Goal: Information Seeking & Learning: Learn about a topic

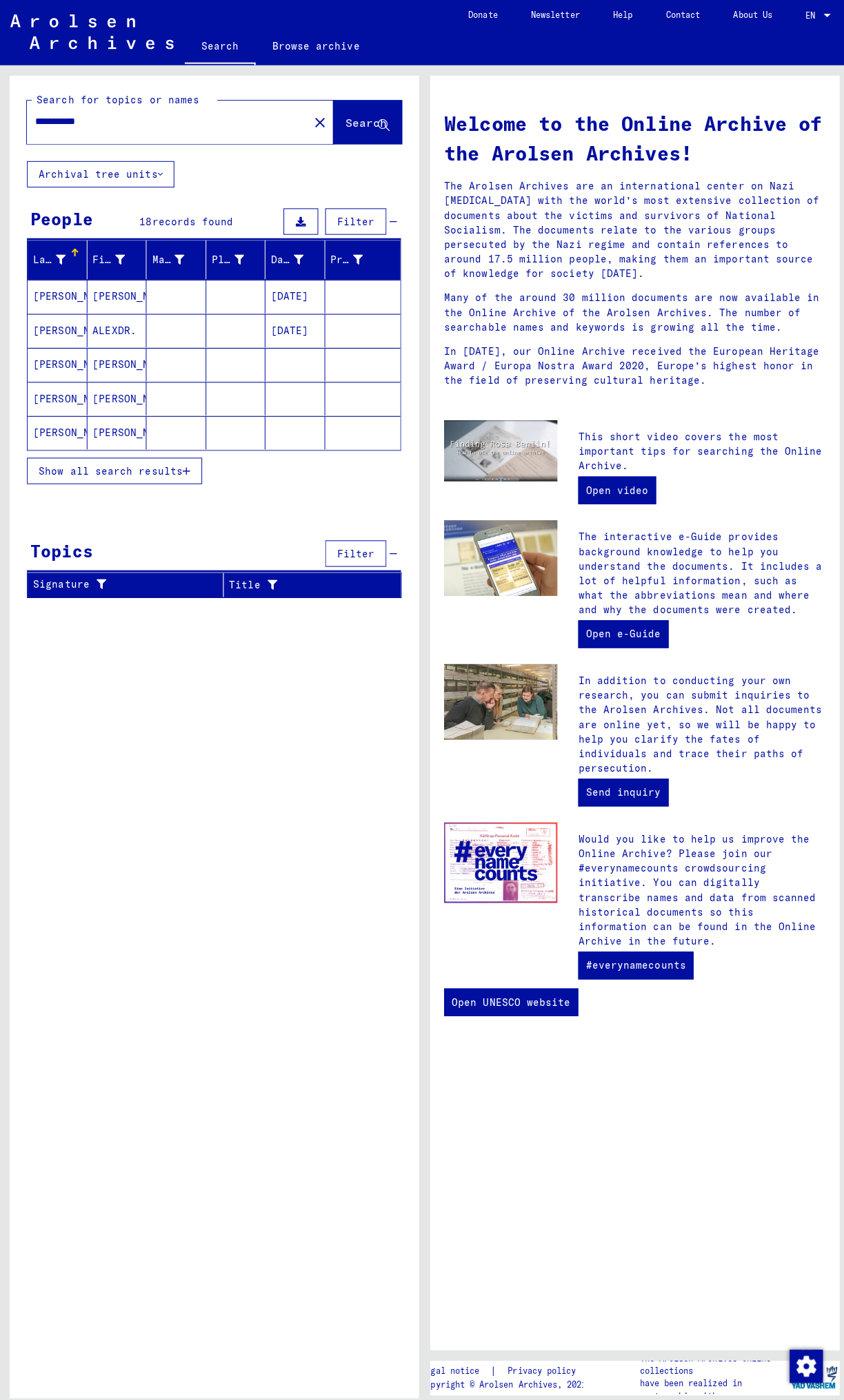
click at [298, 216] on mat-cell "[DATE]" at bounding box center [293, 328] width 59 height 33
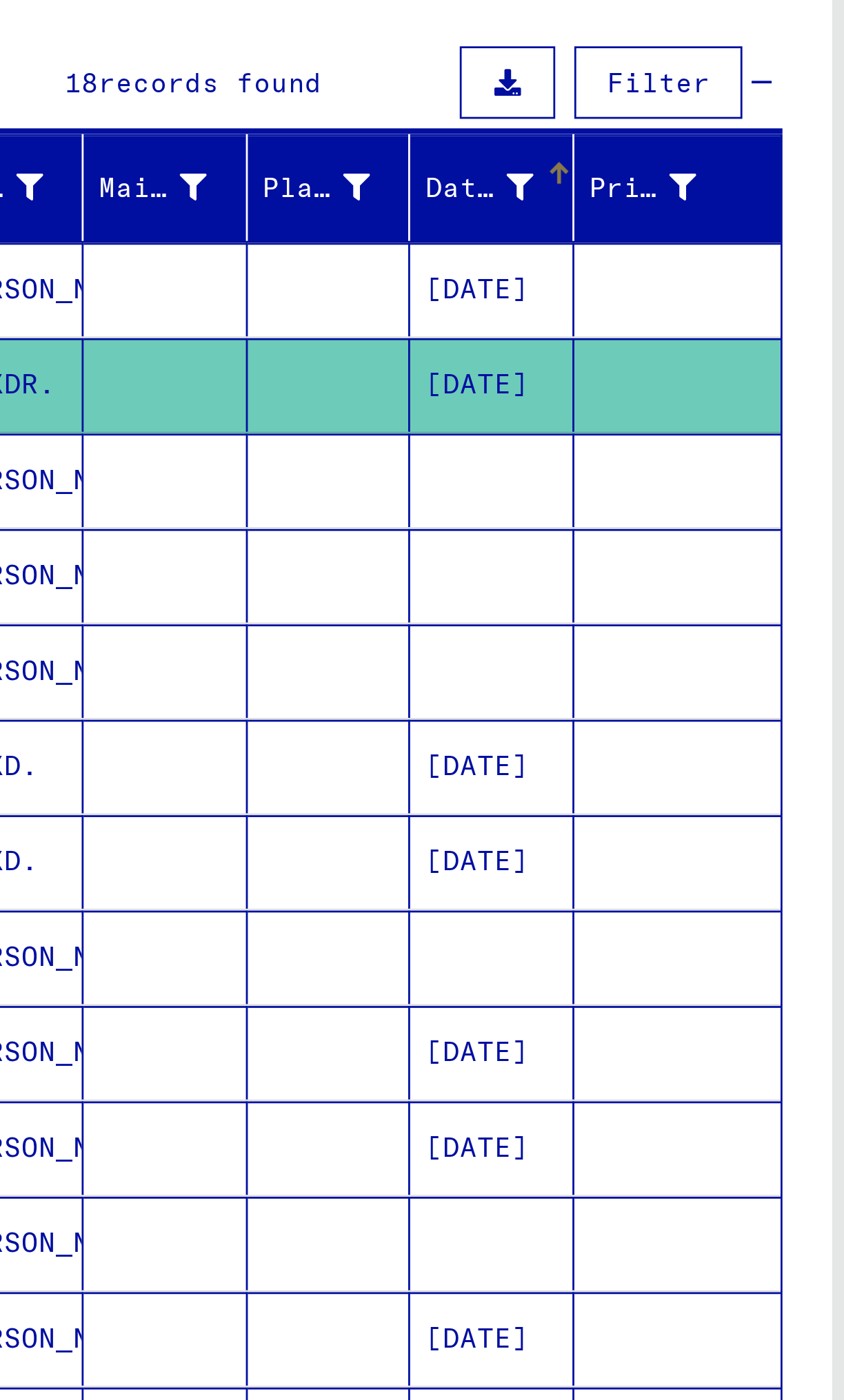
click at [286, 216] on div "Date of Birth" at bounding box center [289, 259] width 39 height 14
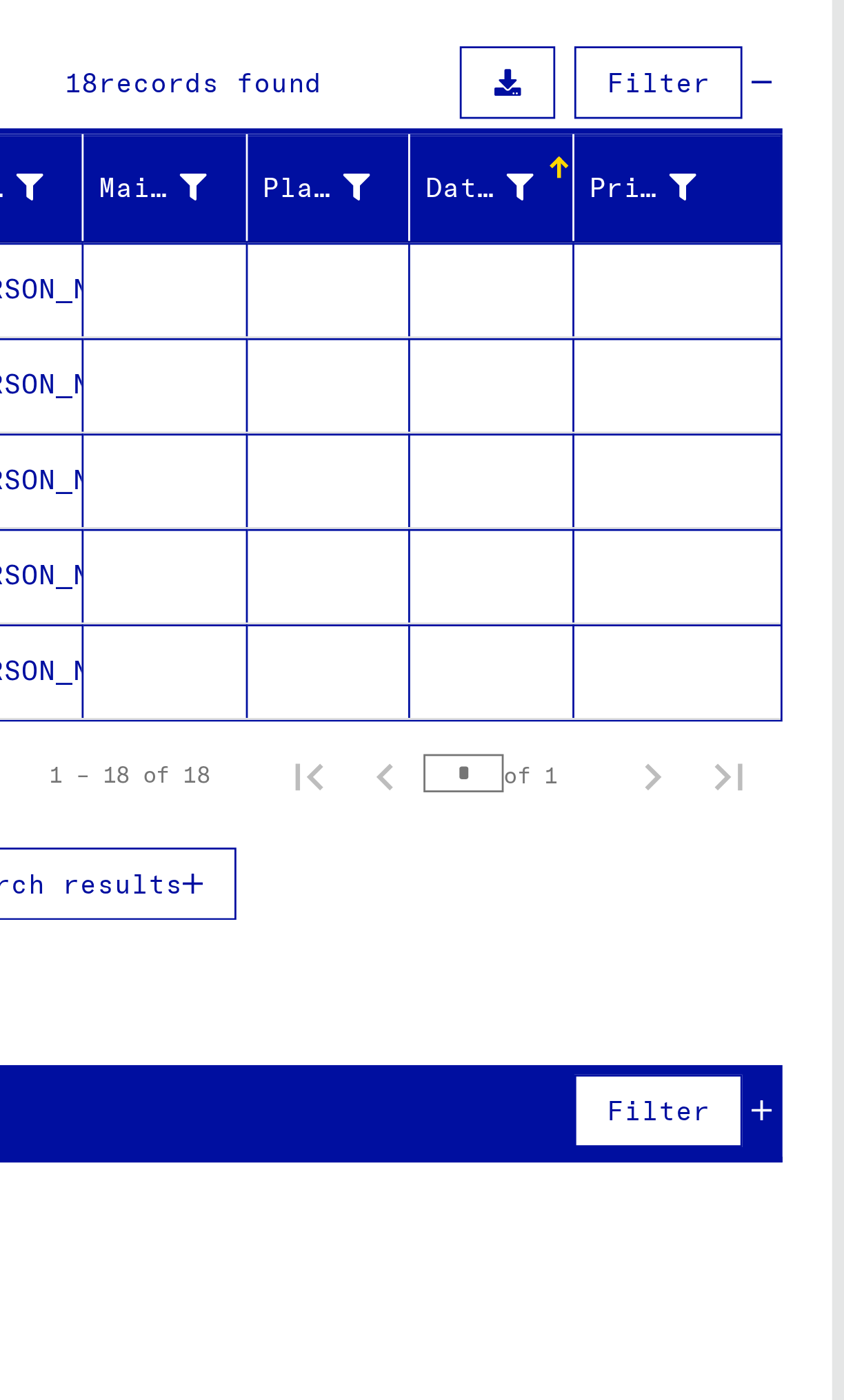
click at [302, 216] on icon at bounding box center [304, 259] width 9 height 9
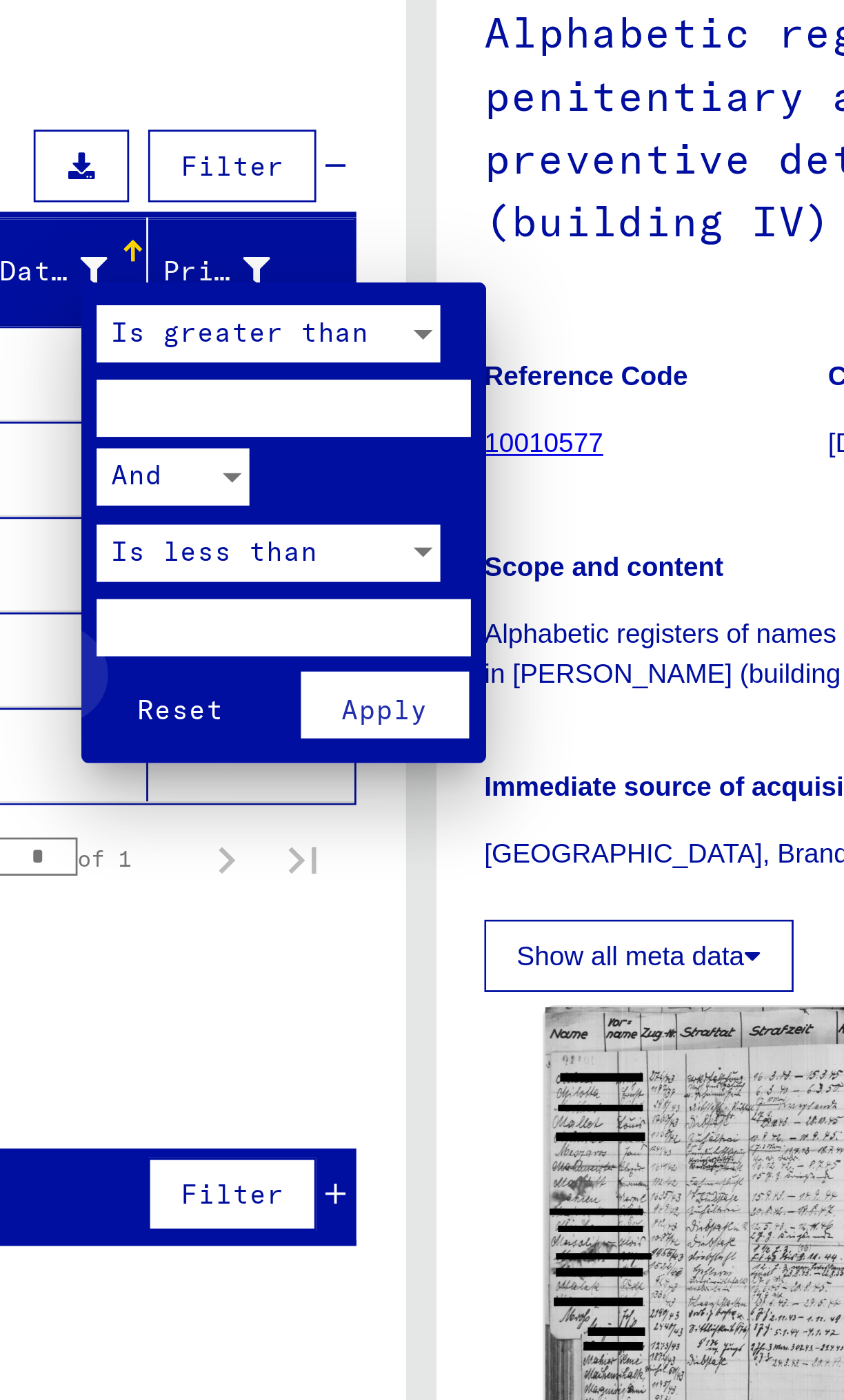
click at [336, 216] on span "Reset" at bounding box center [334, 417] width 31 height 12
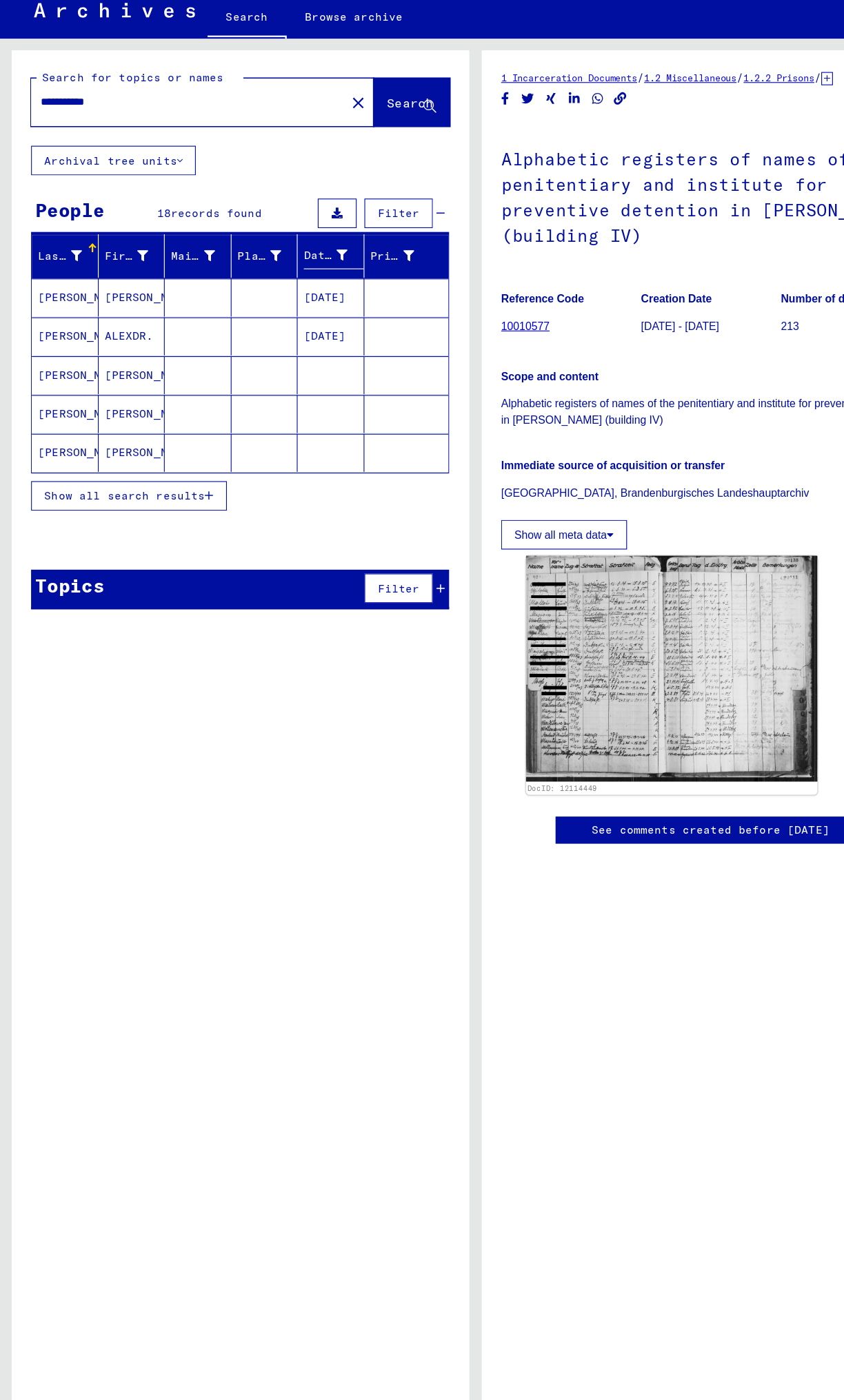
click at [152, 216] on span "Show all search results" at bounding box center [110, 471] width 142 height 12
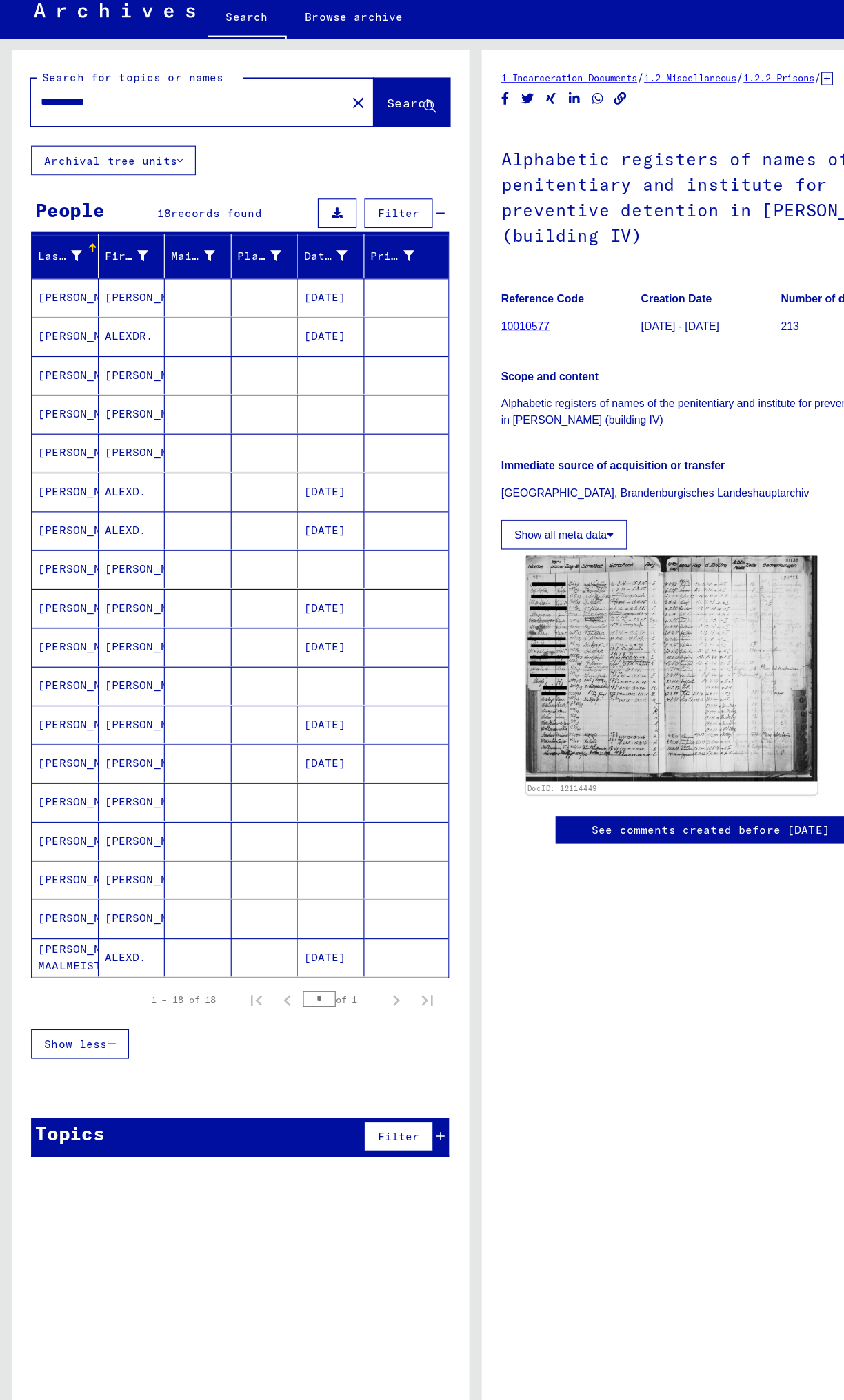
click at [66, 216] on icon at bounding box center [68, 259] width 9 height 9
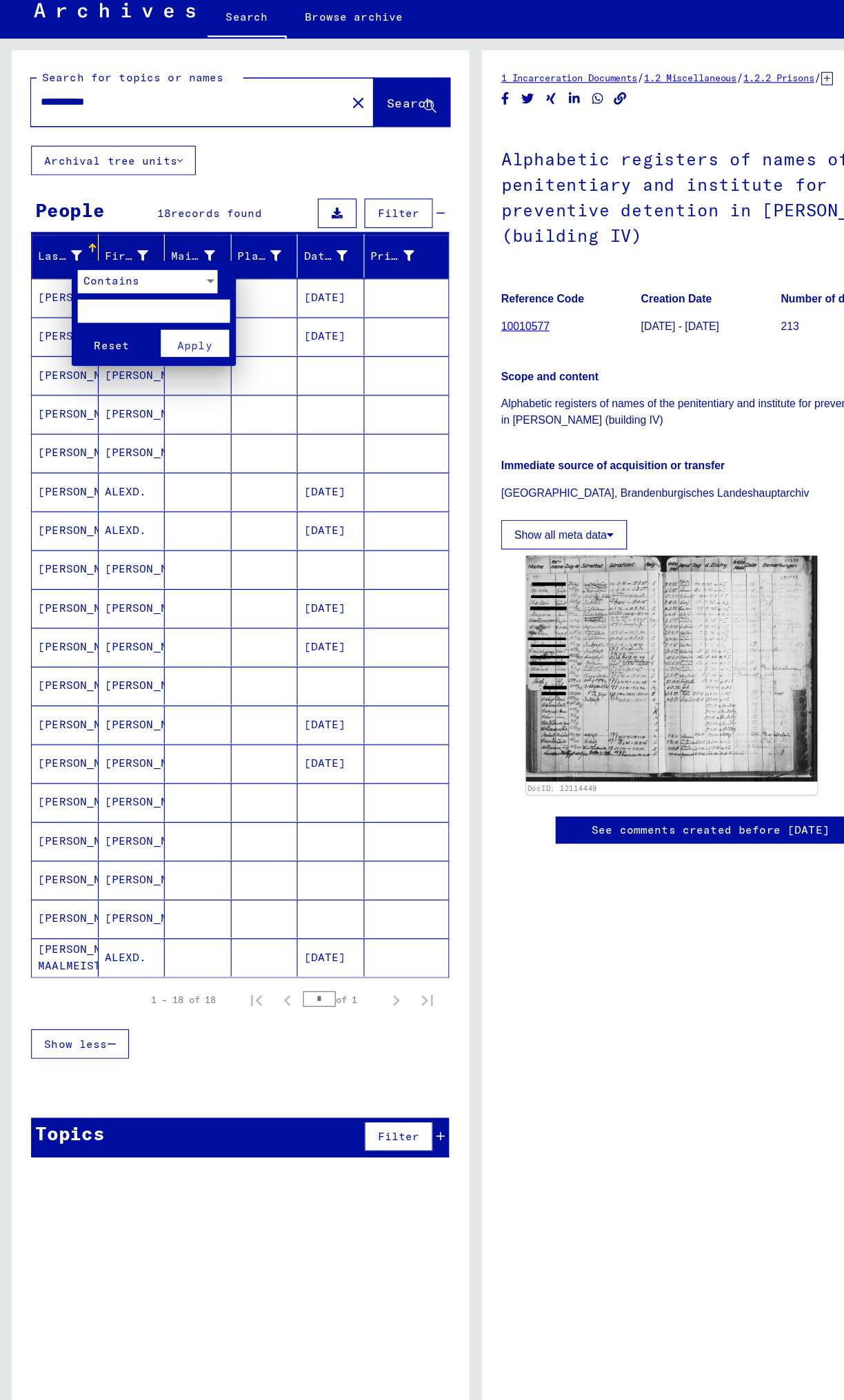
click at [290, 216] on div at bounding box center [422, 700] width 844 height 1400
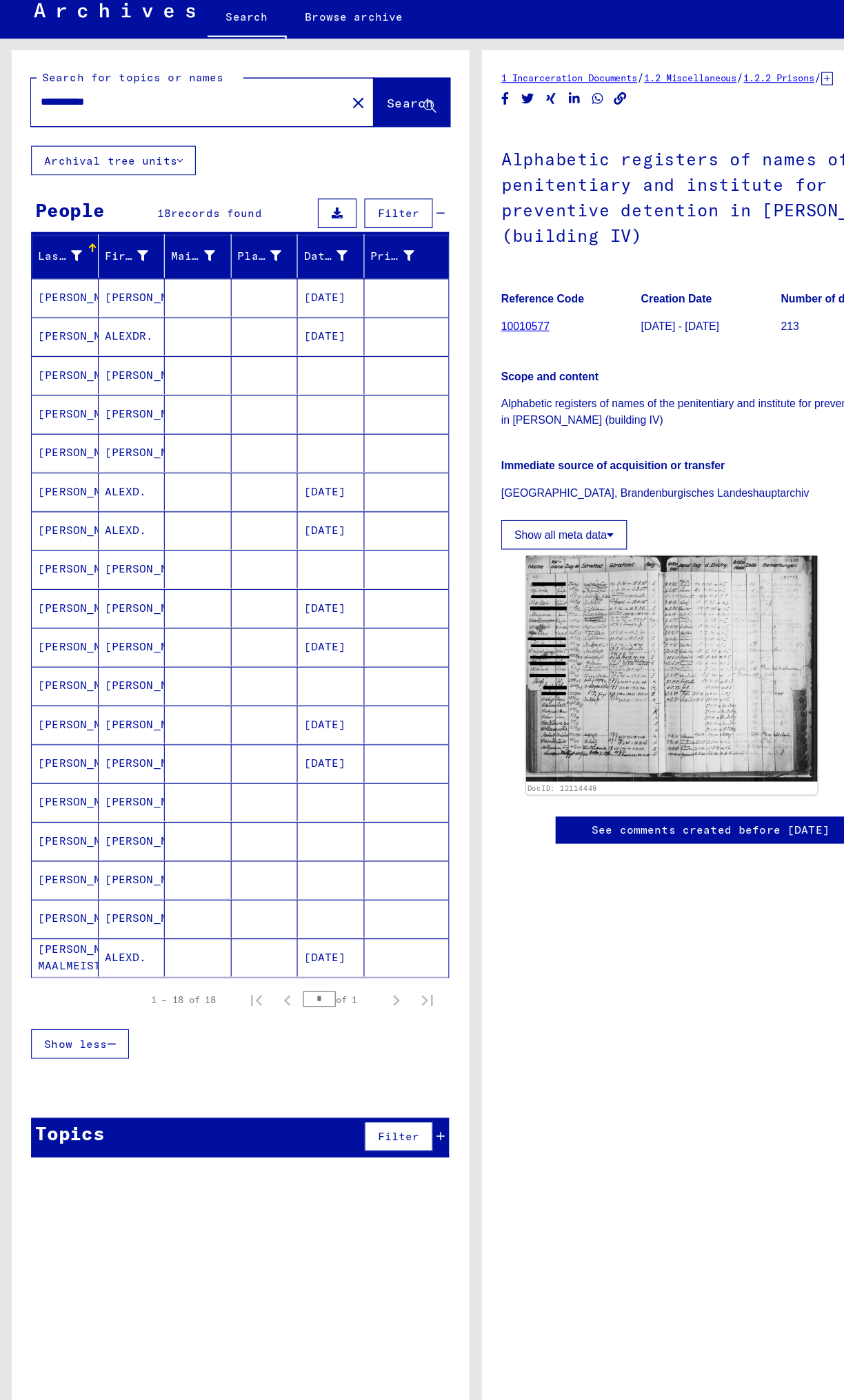
click at [302, 216] on mat-cell "[DATE]" at bounding box center [293, 468] width 59 height 34
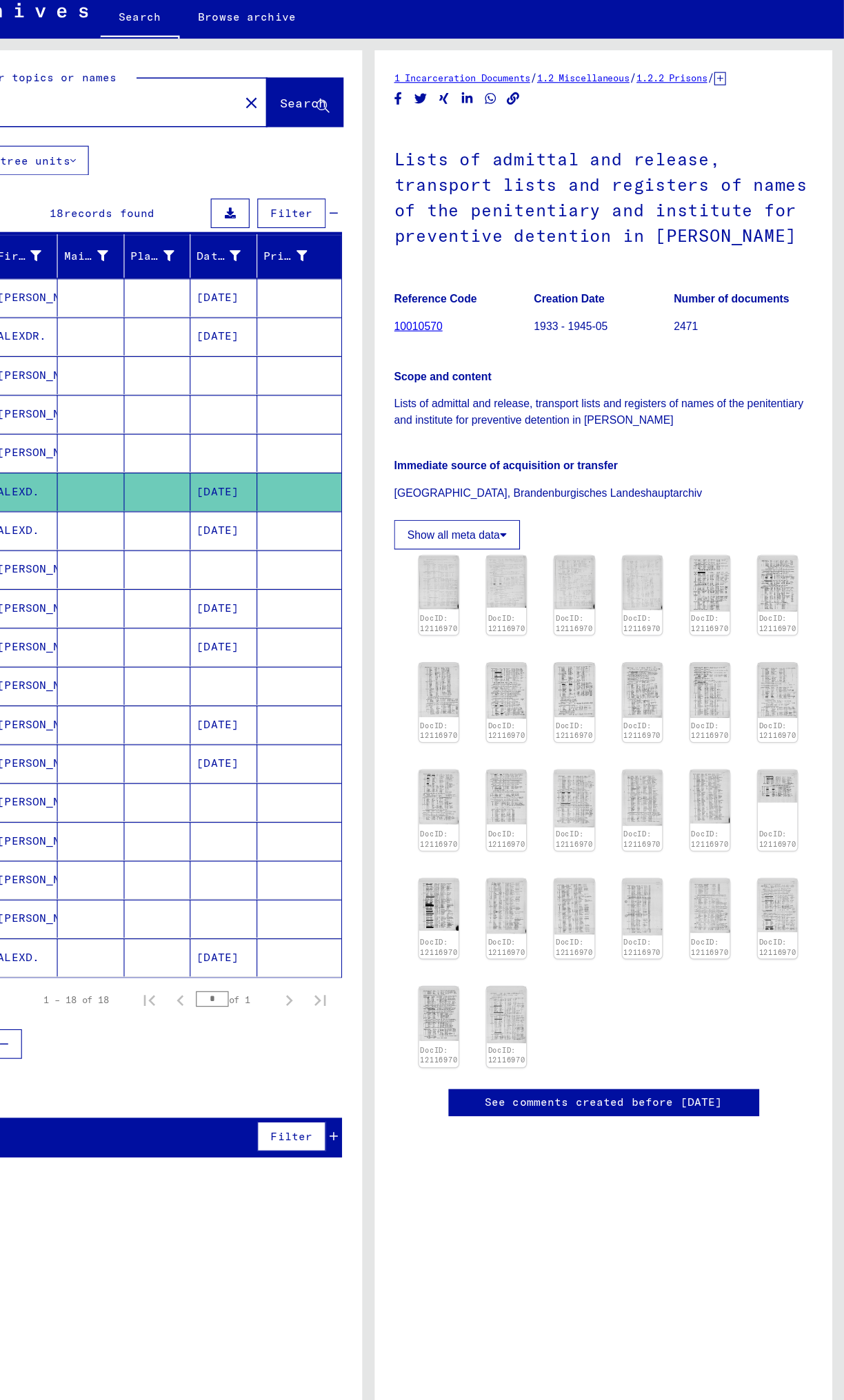
click at [302, 216] on mat-cell "[DATE]" at bounding box center [293, 674] width 59 height 34
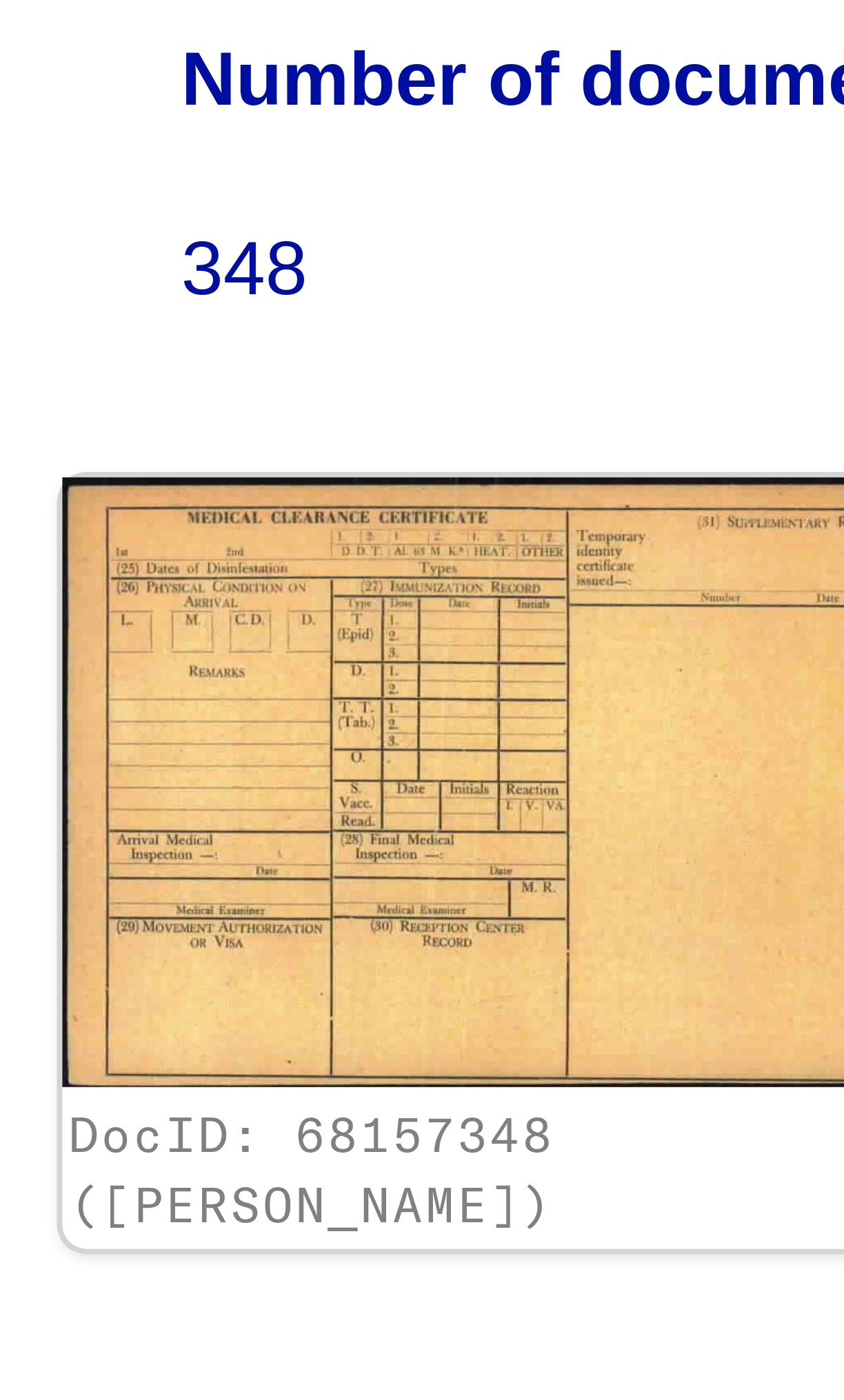
scroll to position [1, 0]
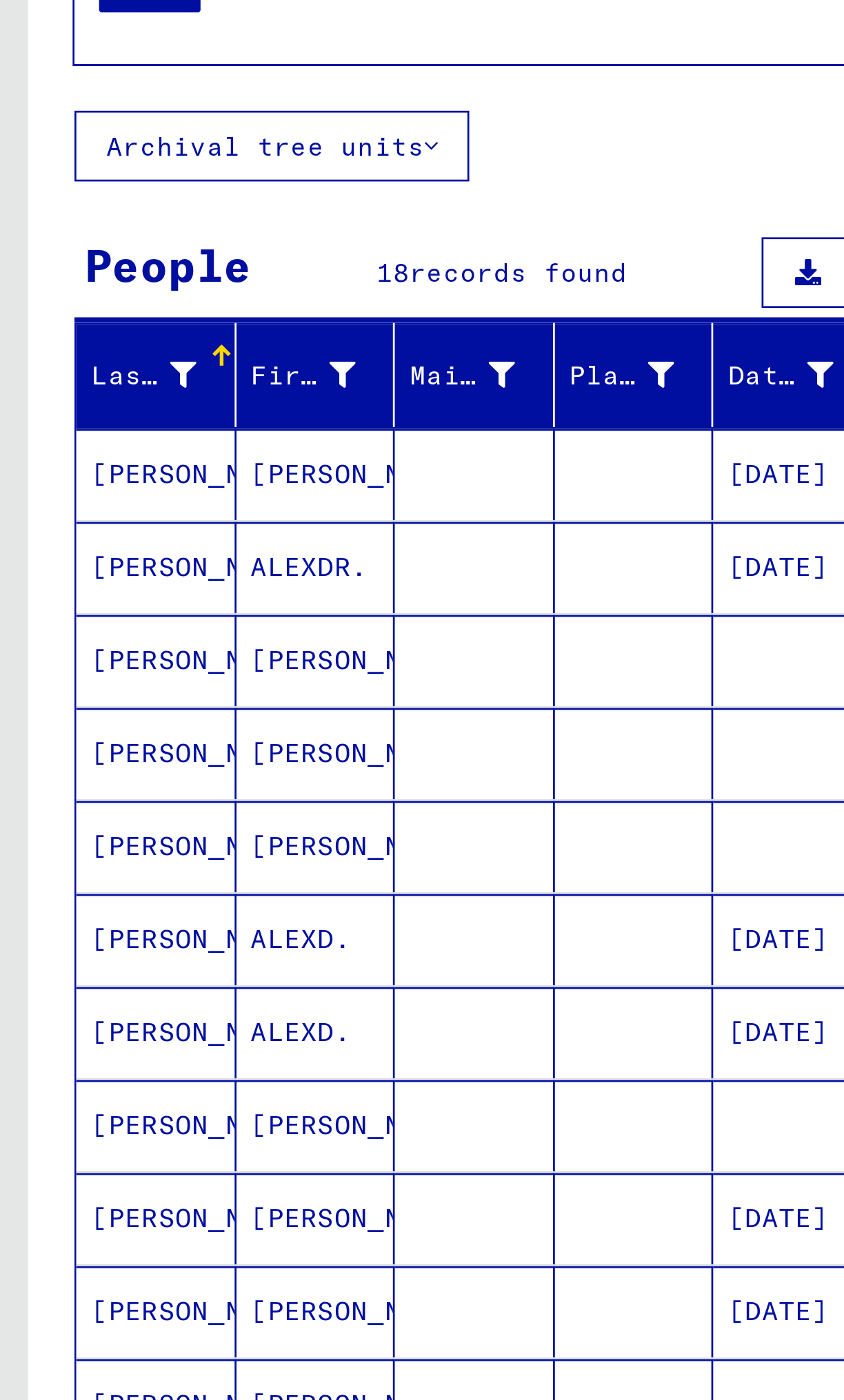
click at [119, 216] on mat-cell "[PERSON_NAME]" at bounding box center [117, 641] width 59 height 34
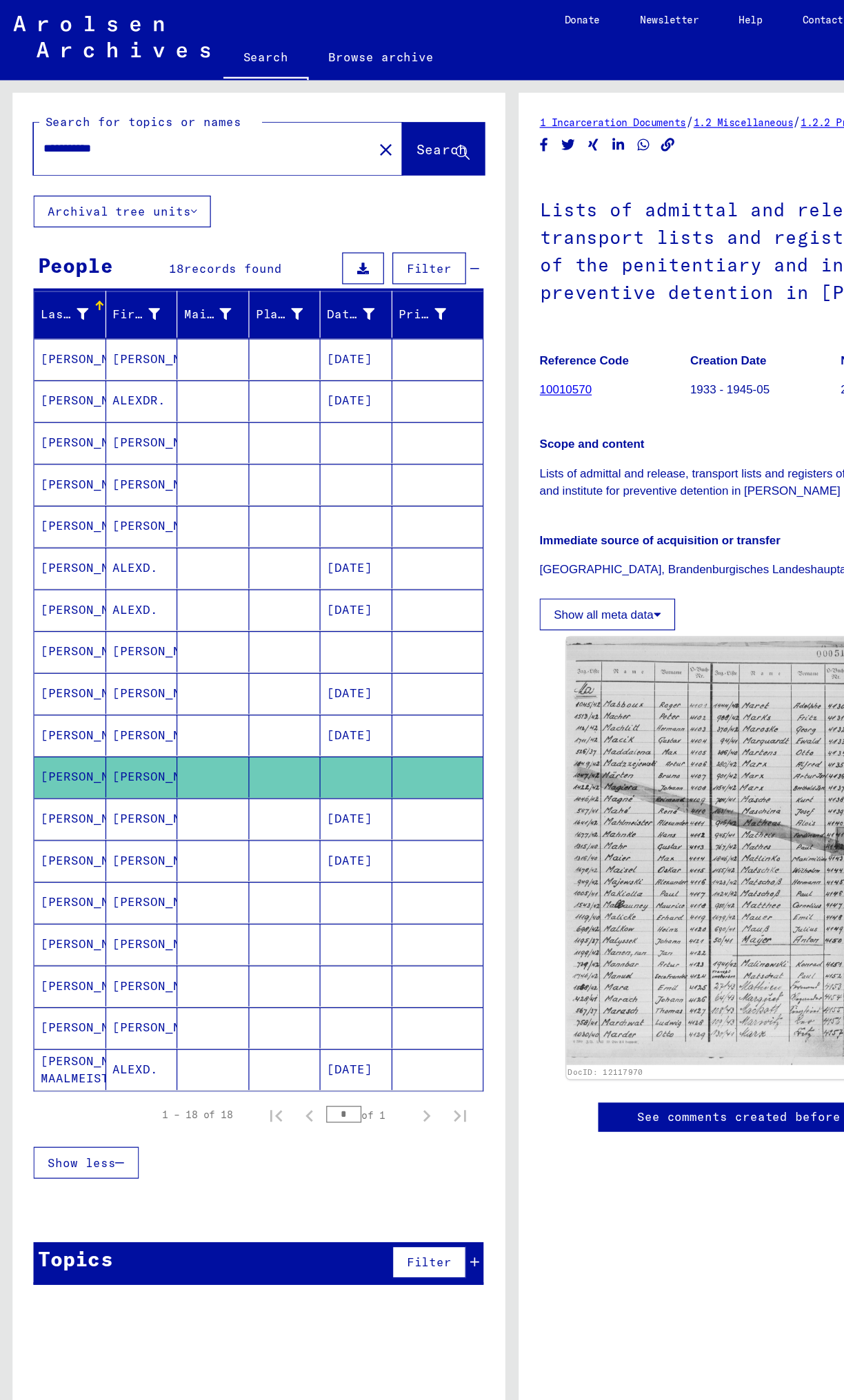
click at [65, 216] on mat-cell "[PERSON_NAME] MAALMEISTER" at bounding box center [57, 881] width 59 height 34
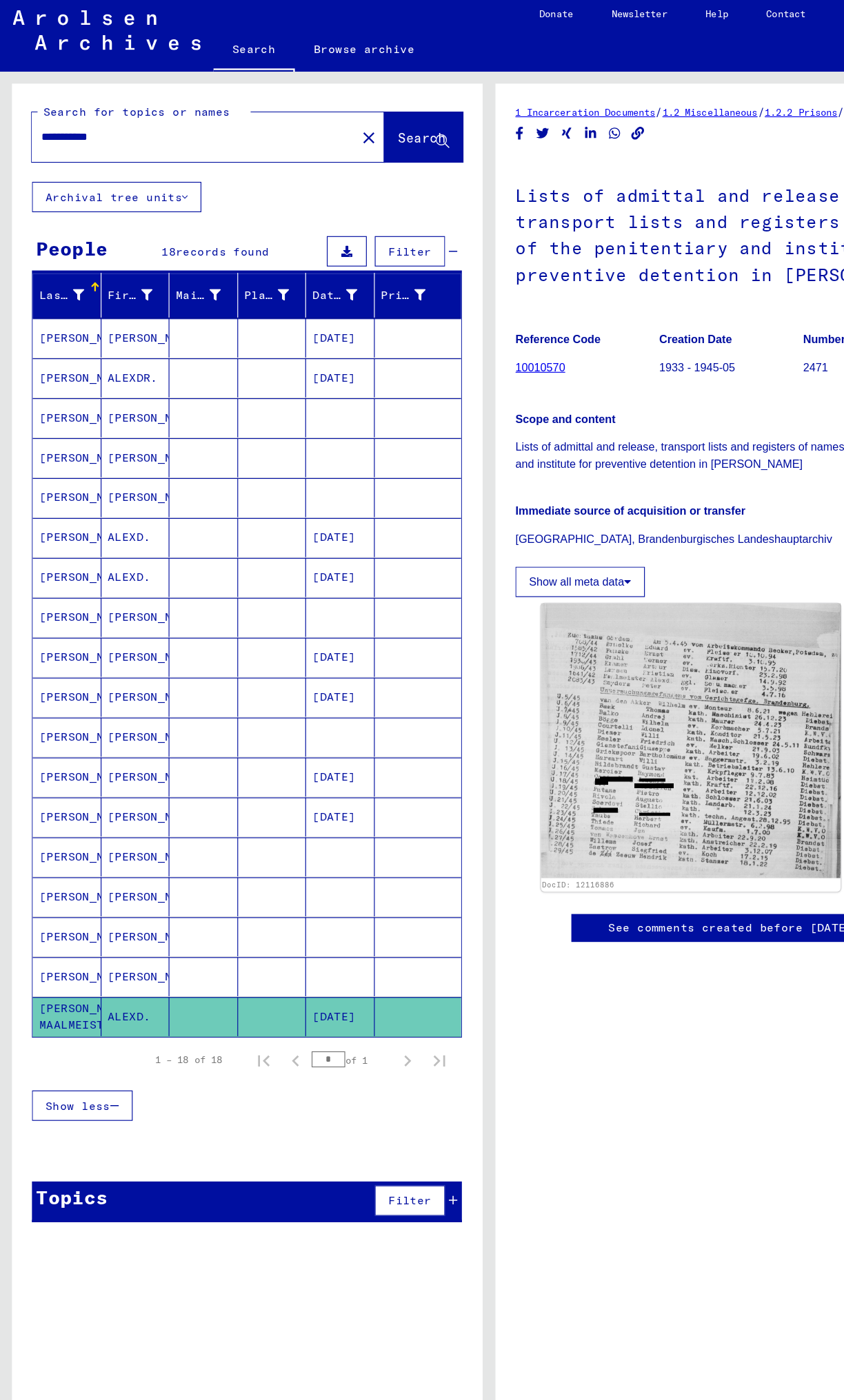
click at [250, 116] on input "**********" at bounding box center [167, 122] width 263 height 14
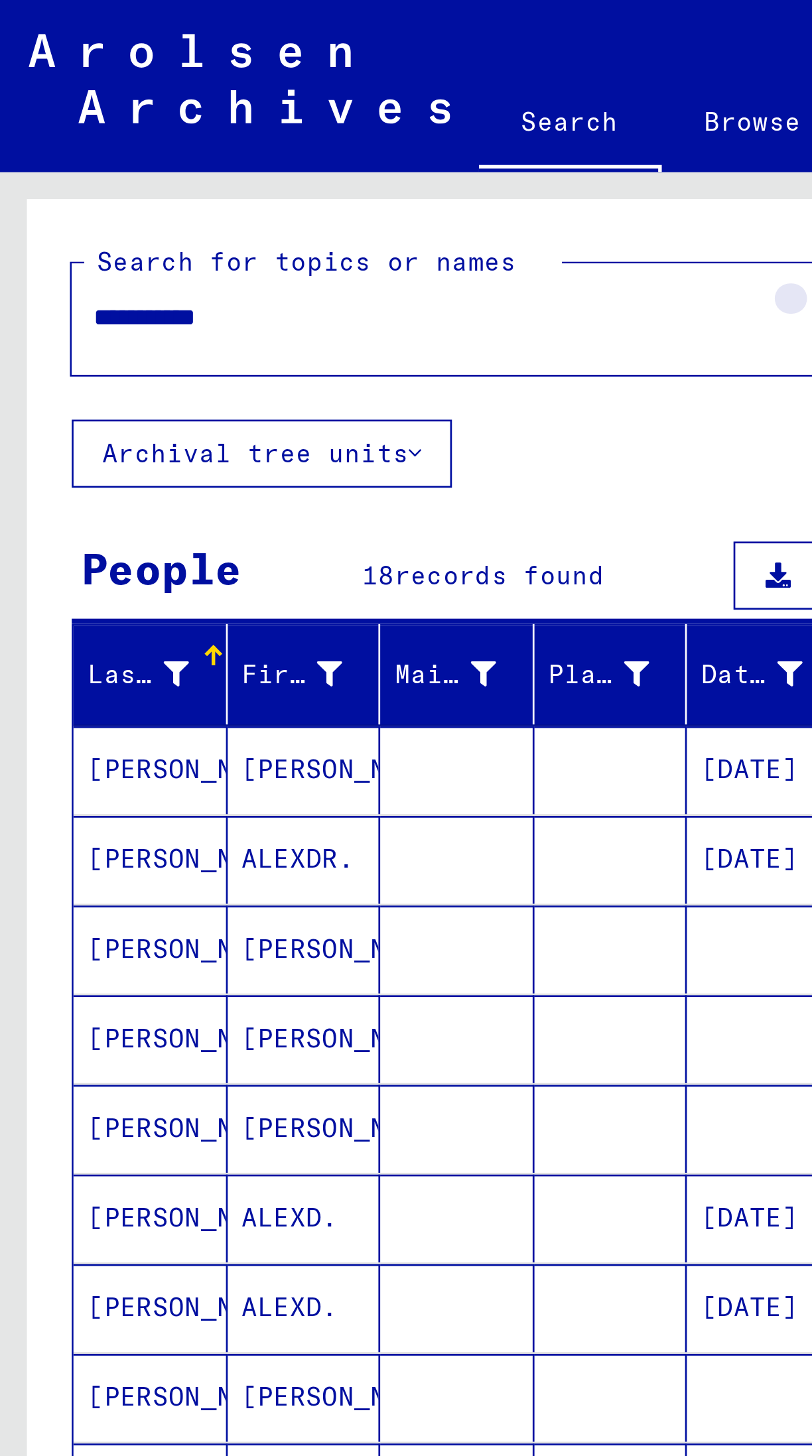
click at [298, 120] on mat-icon "close" at bounding box center [306, 119] width 16 height 16
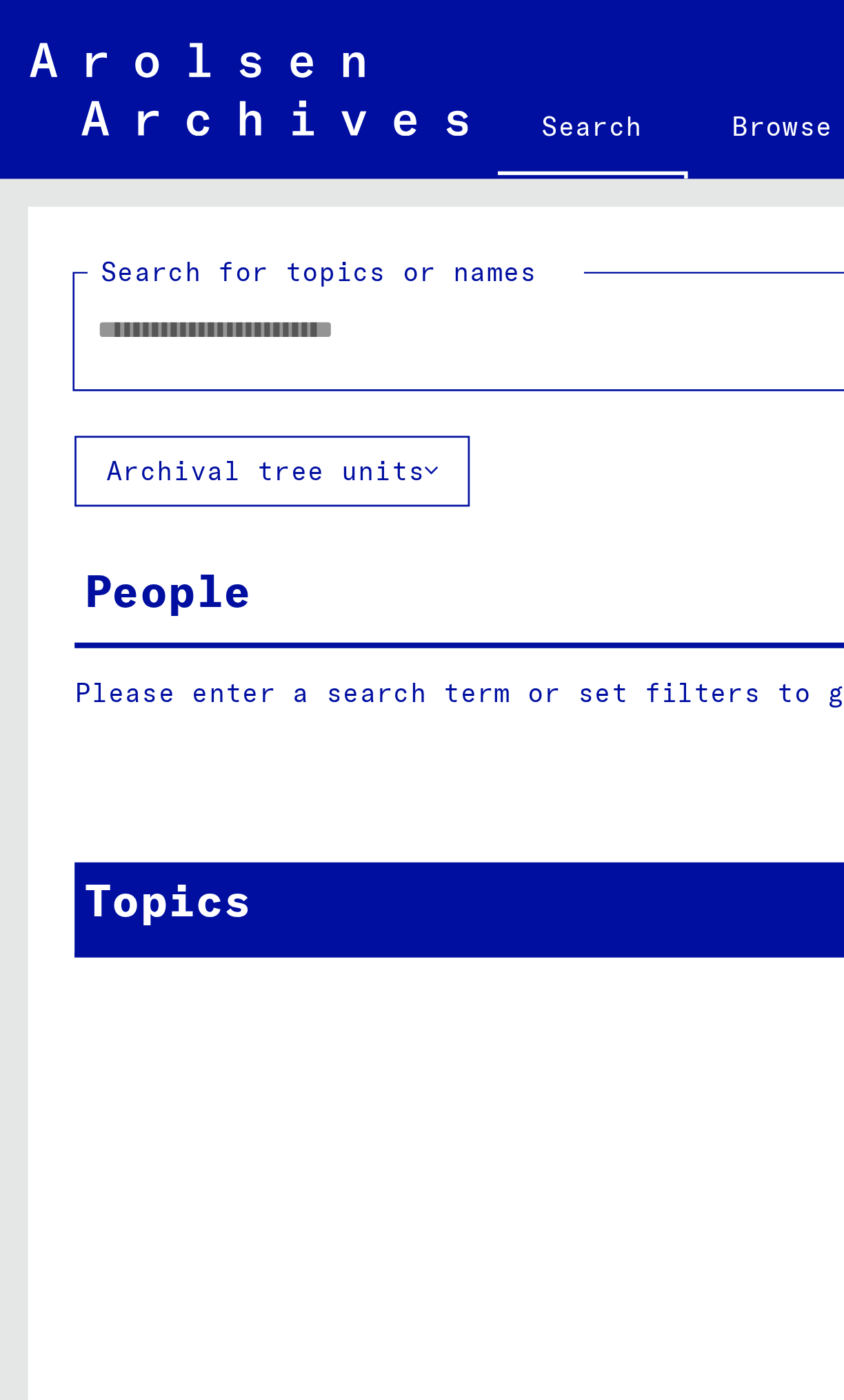
click at [199, 126] on input "text" at bounding box center [163, 122] width 255 height 14
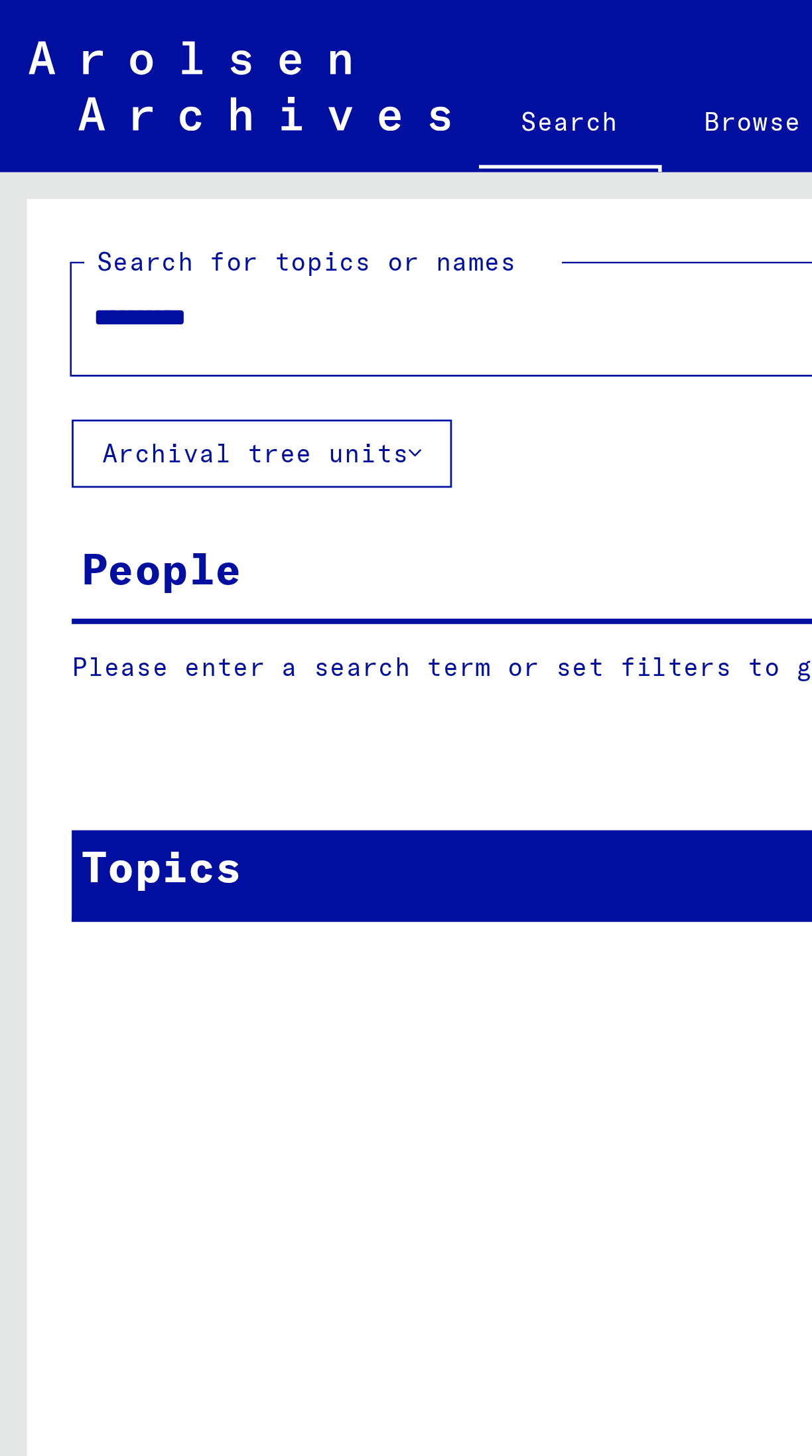
type input "**********"
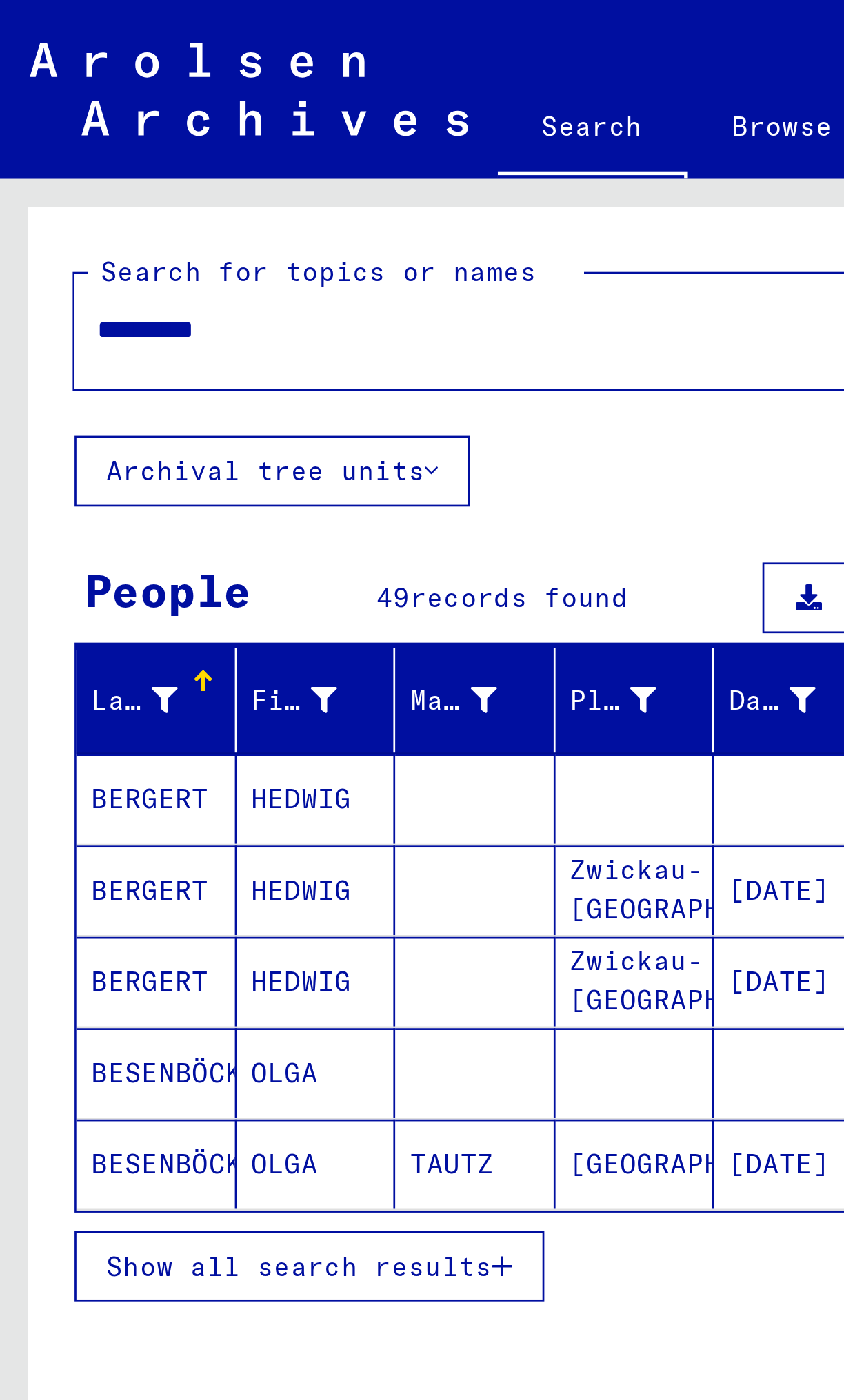
scroll to position [232, 0]
click at [182, 216] on span "records found" at bounding box center [196, 550] width 80 height 12
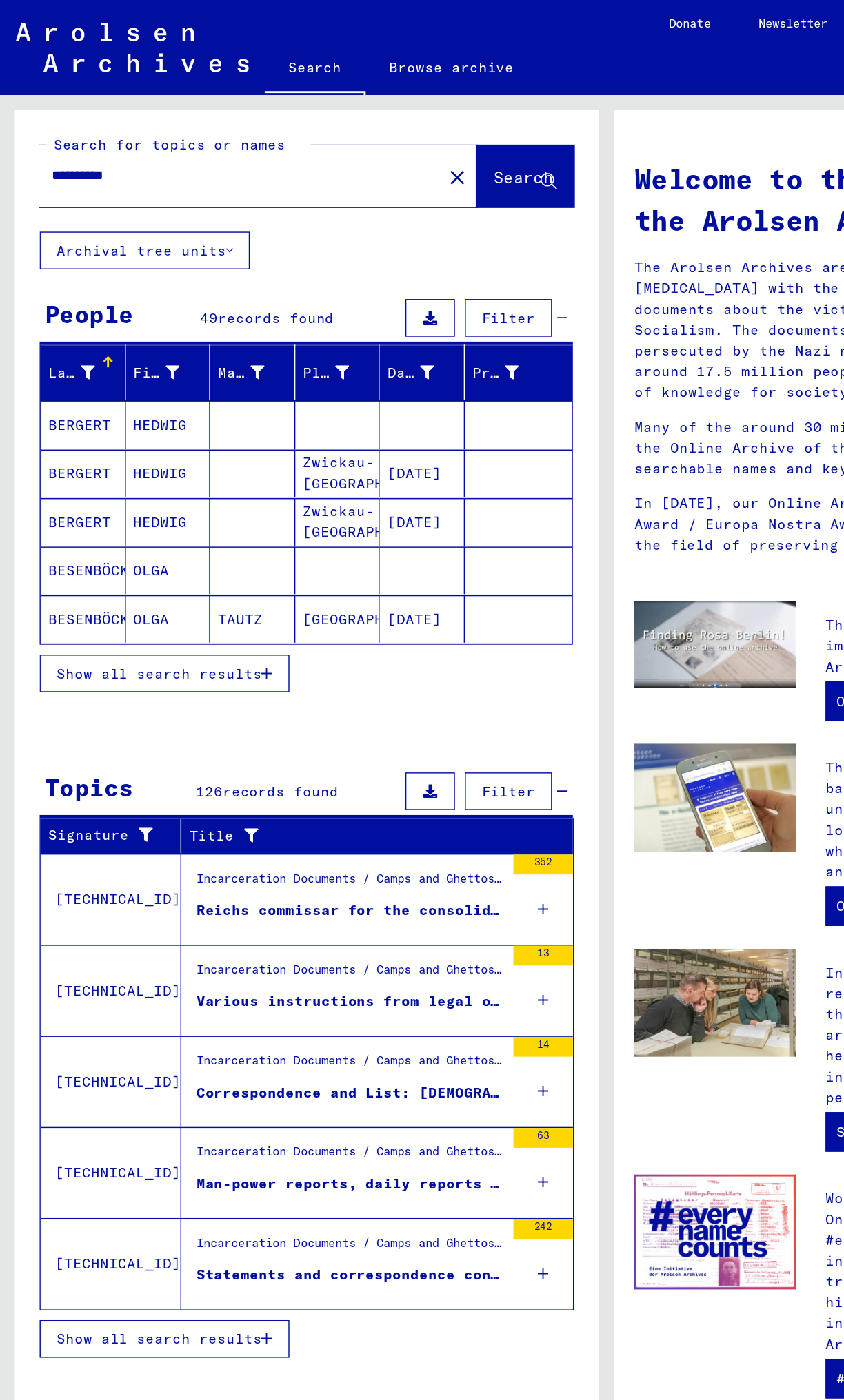
click at [160, 216] on span "Show all search results" at bounding box center [110, 931] width 142 height 12
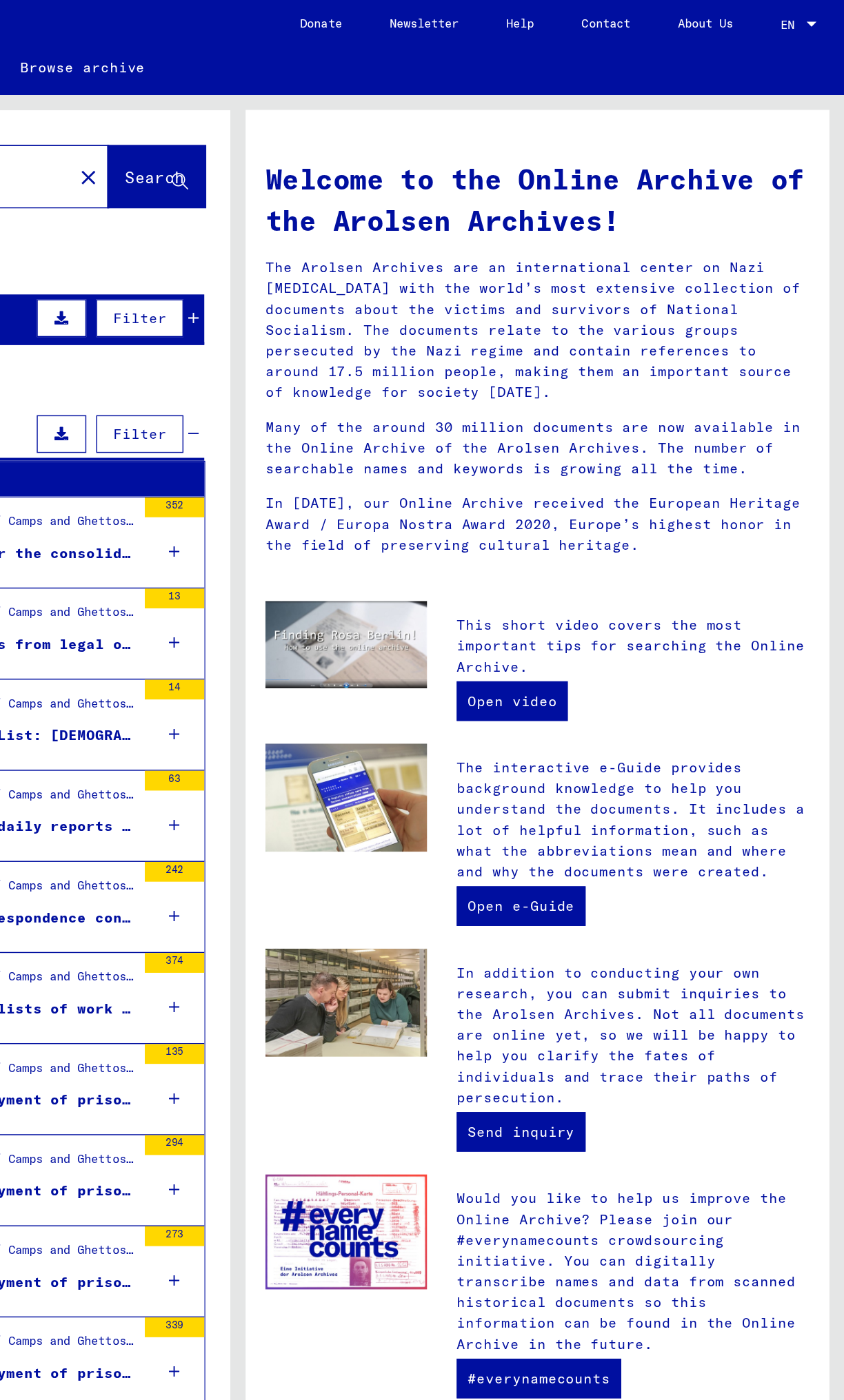
scroll to position [0, 0]
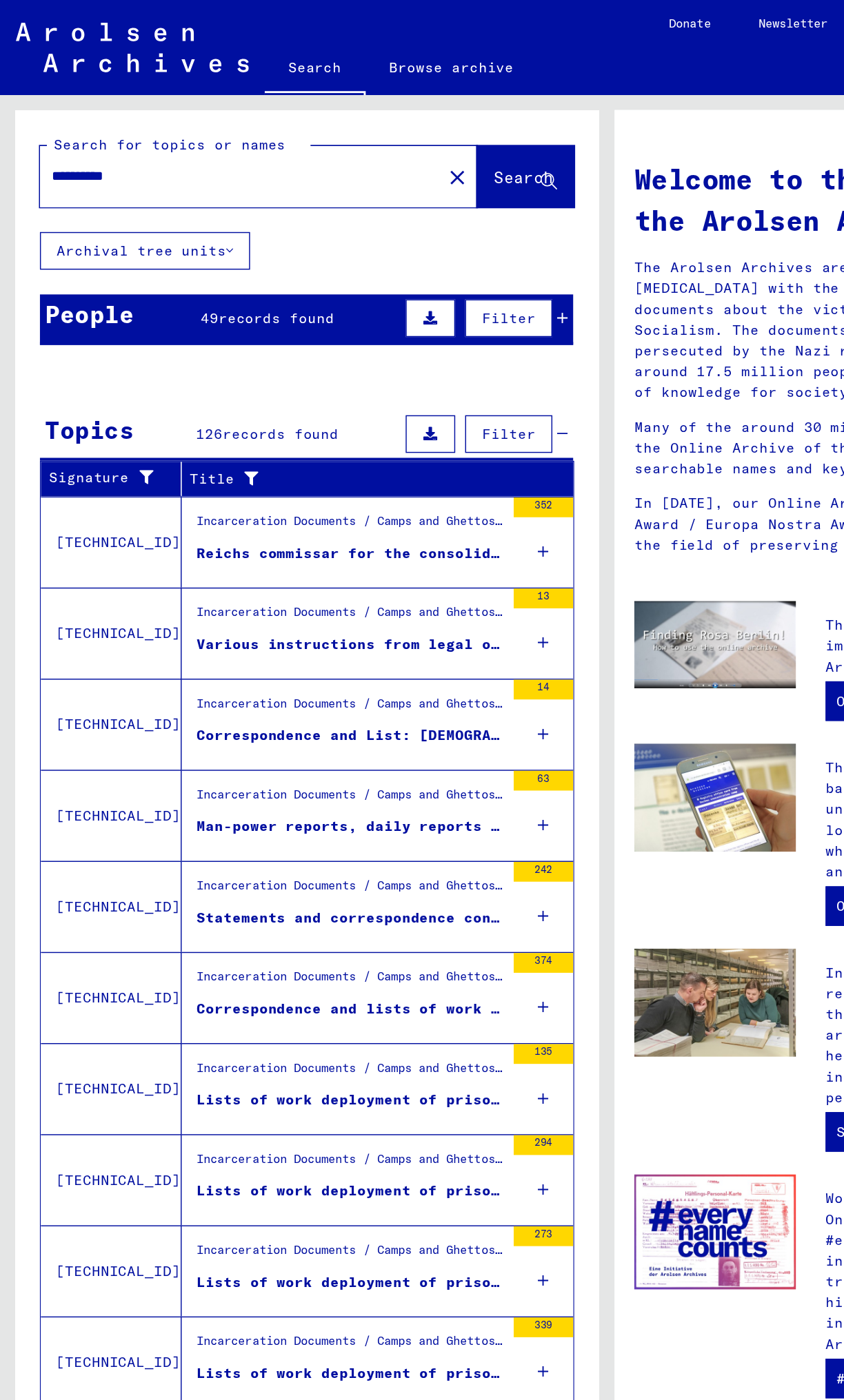
click at [357, 216] on span "Filter" at bounding box center [354, 301] width 37 height 12
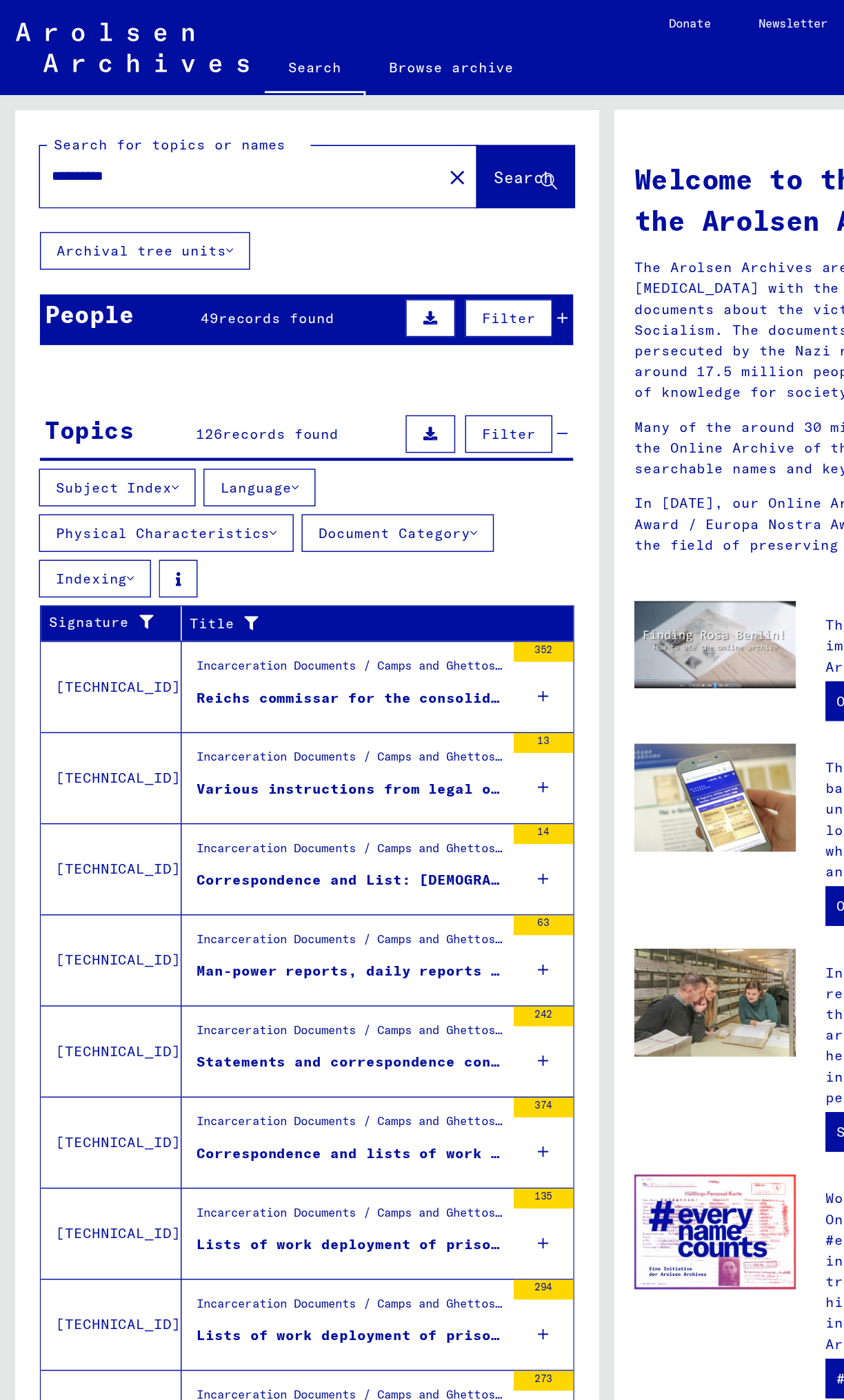
click at [103, 216] on button "Subject Index" at bounding box center [81, 339] width 109 height 26
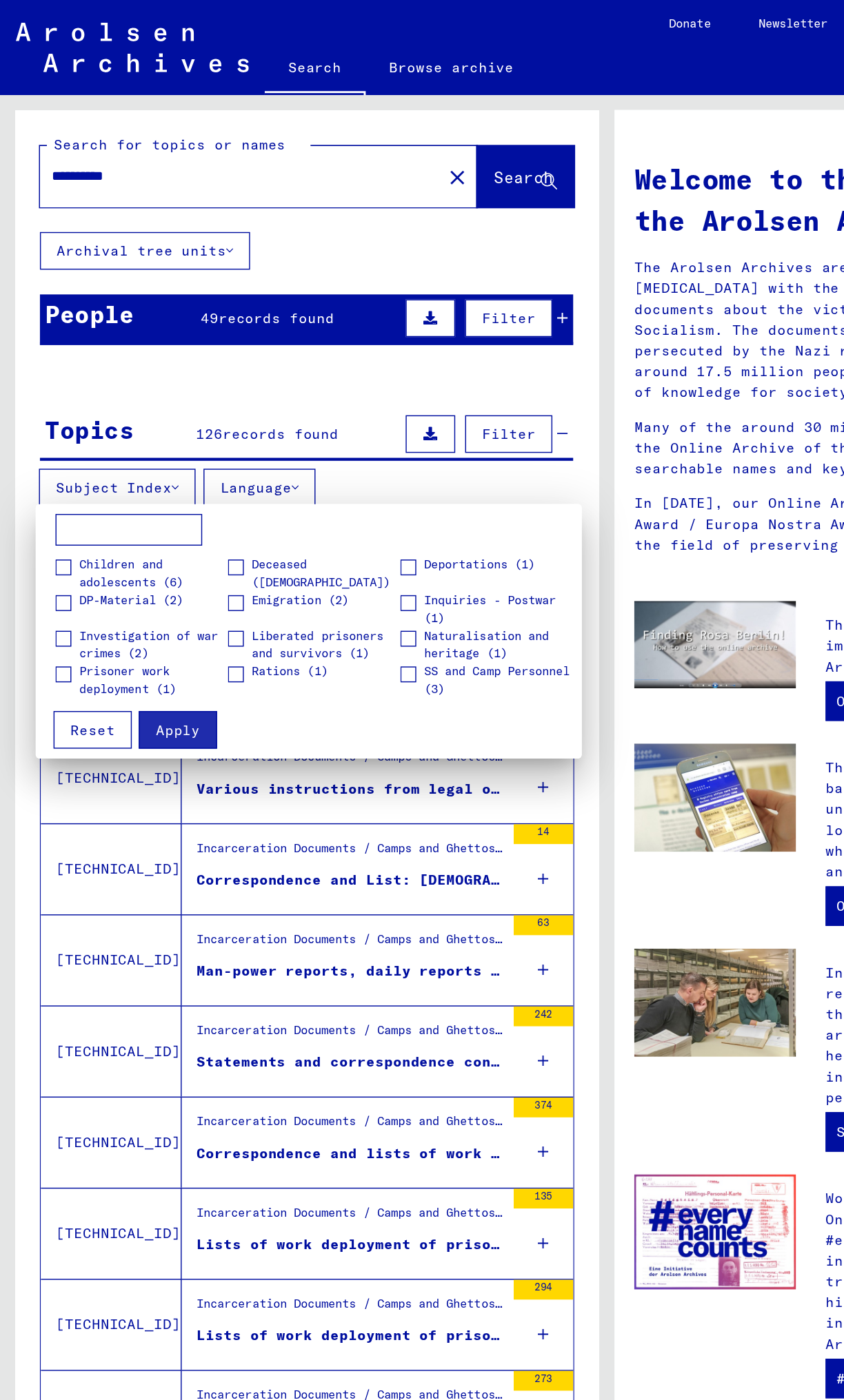
click at [323, 216] on span "SS and Camp Personnel (3)" at bounding box center [346, 473] width 103 height 25
click at [88, 216] on span "Children and adolescents (6)" at bounding box center [107, 398] width 103 height 25
click at [129, 216] on span "Apply" at bounding box center [124, 507] width 31 height 12
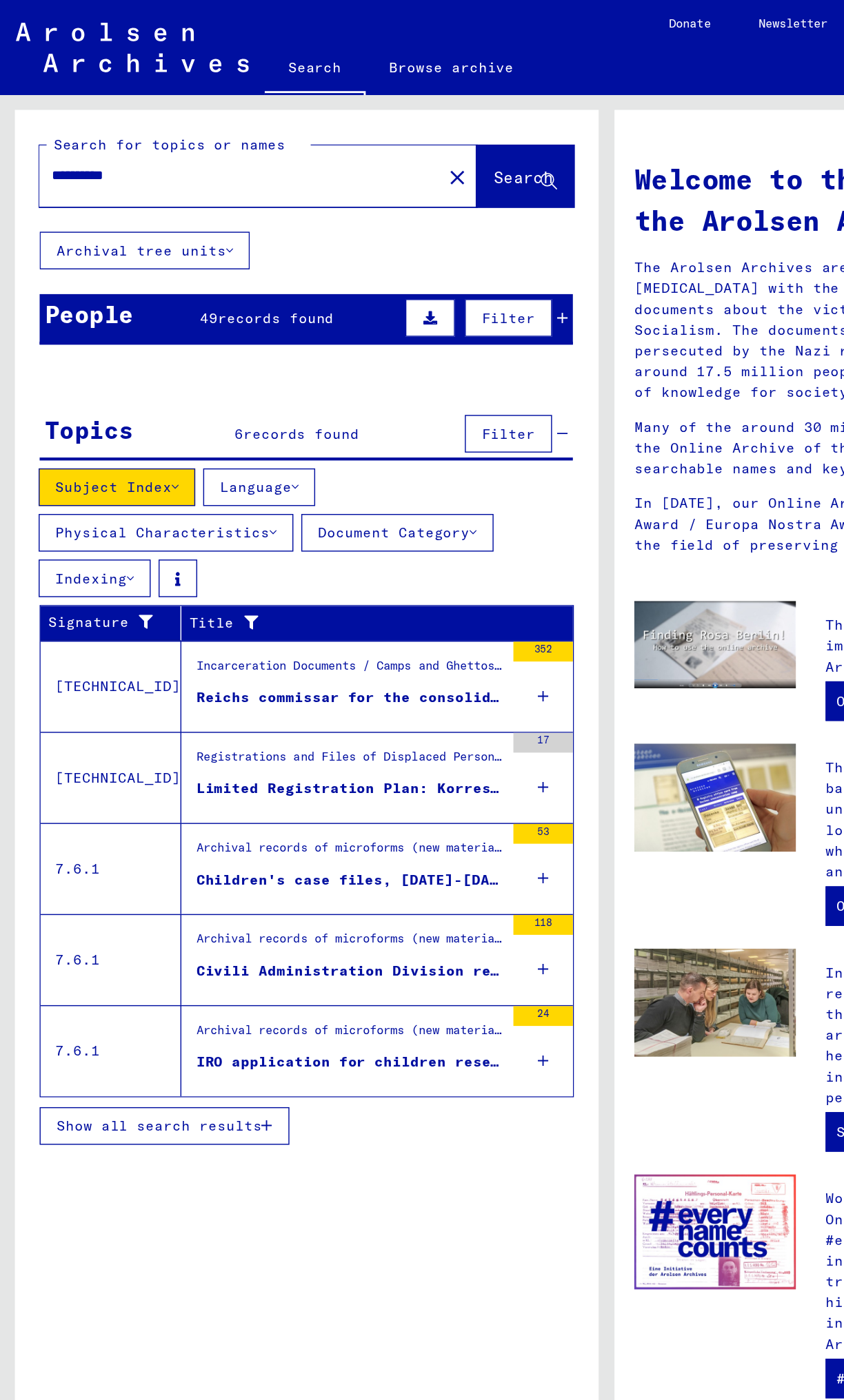
click at [381, 216] on div "Show all search results" at bounding box center [212, 469] width 371 height 40
click at [377, 216] on icon at bounding box center [378, 612] width 7 height 49
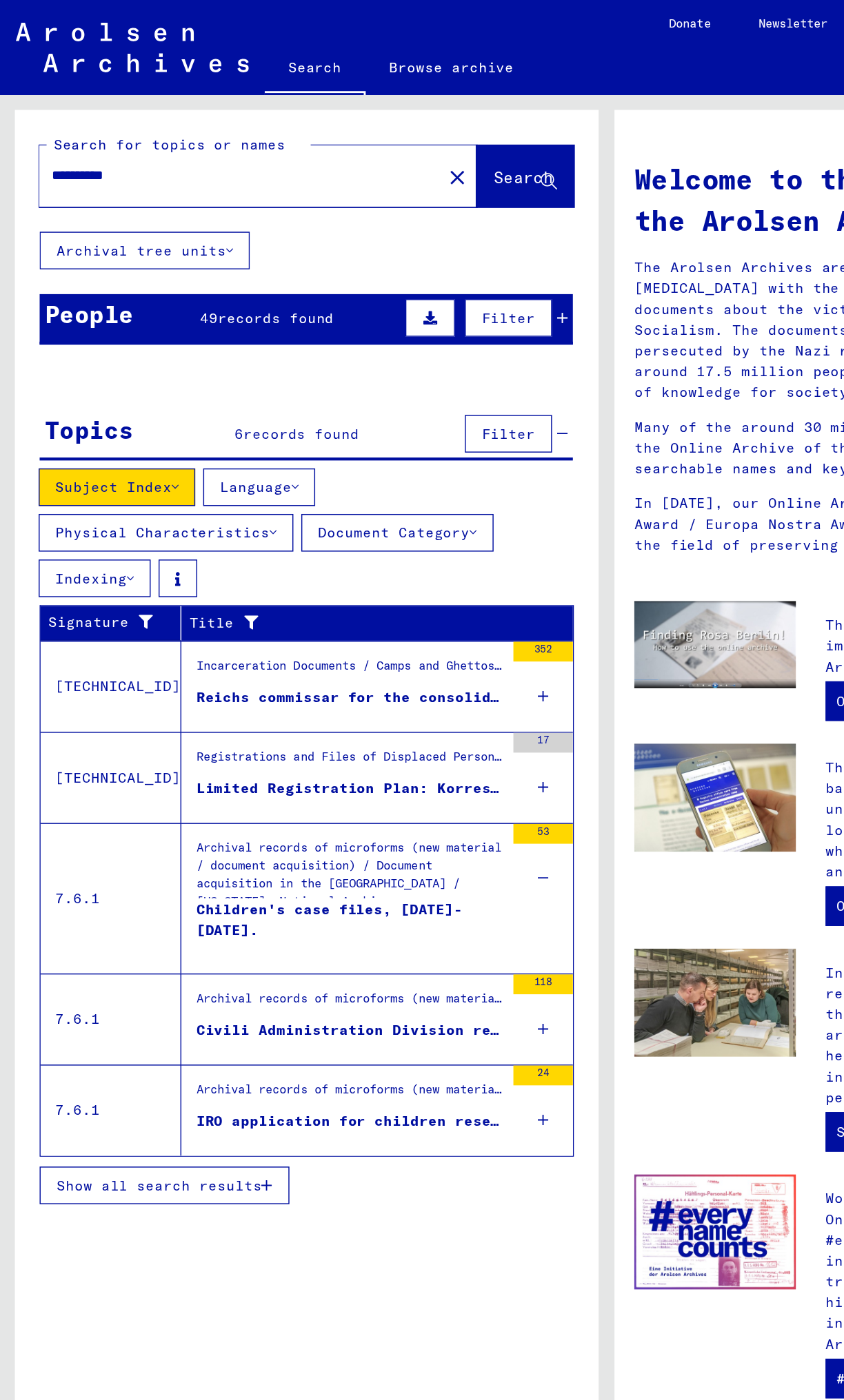
click at [255, 216] on div "Archival records of microforms (new material / document acquisition) / Document…" at bounding box center [243, 604] width 213 height 41
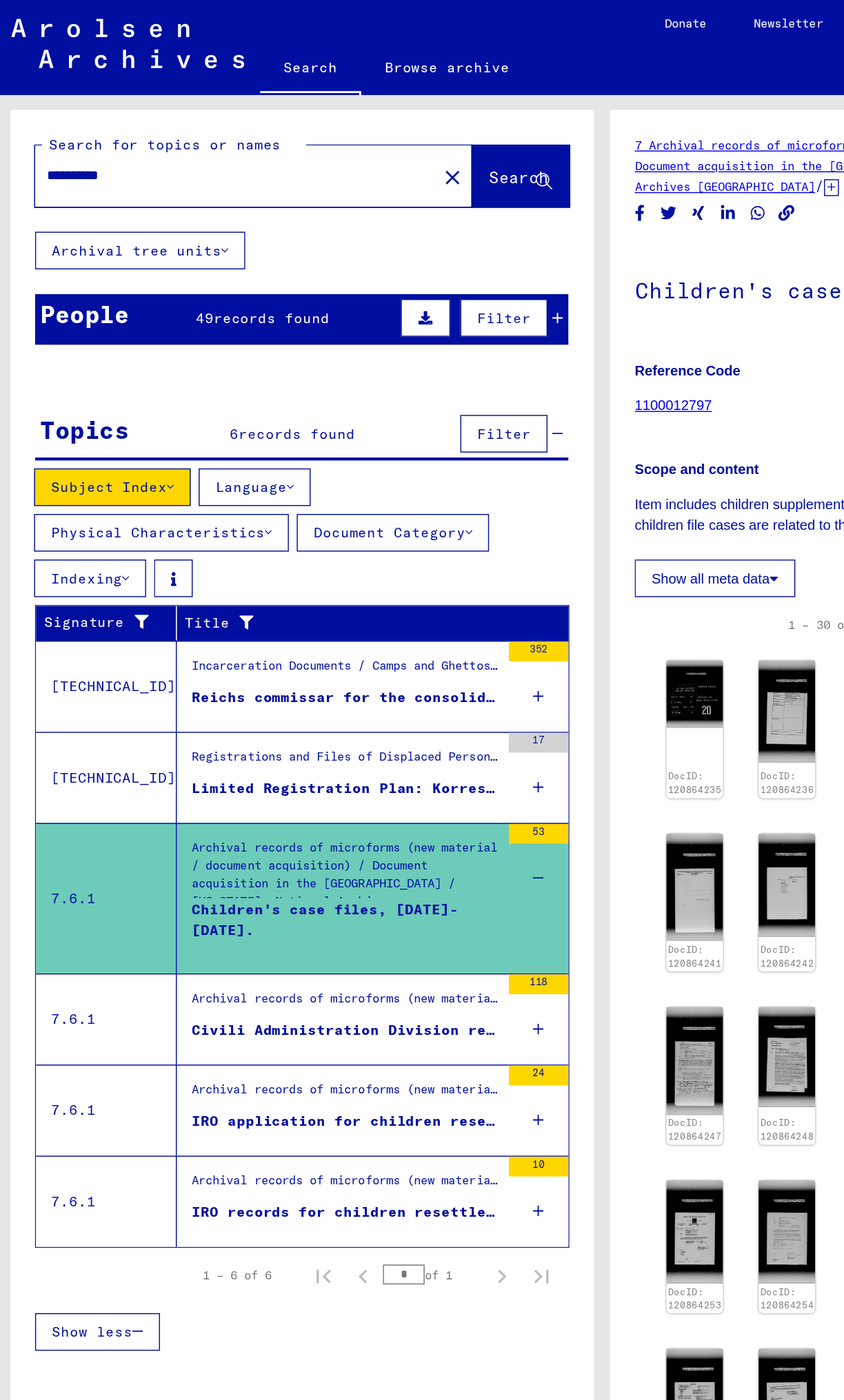
scroll to position [172, 0]
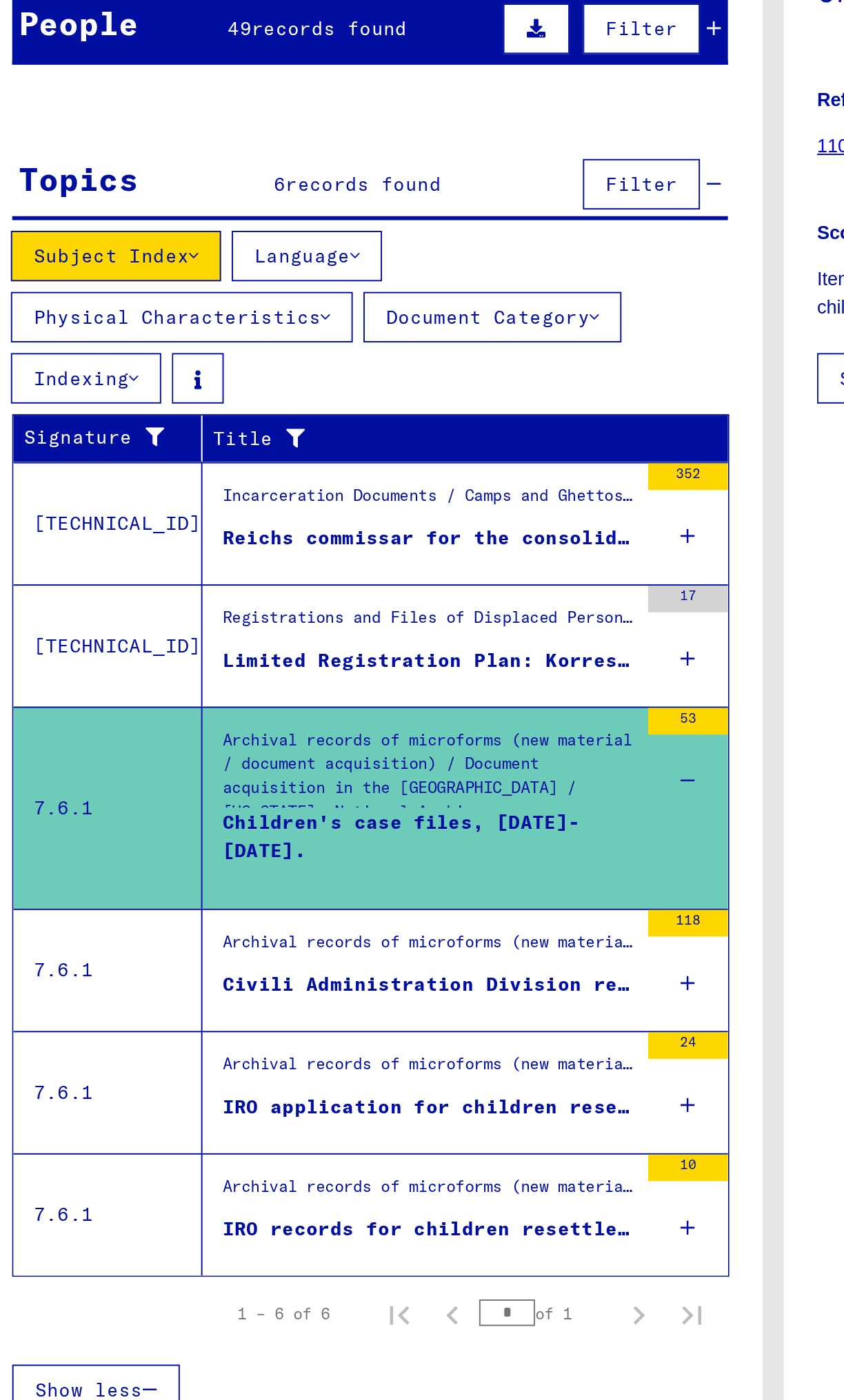
click at [268, 216] on div "Incarceration Documents / Camps and Ghettos / General Information / Documents/C…" at bounding box center [243, 466] width 213 height 20
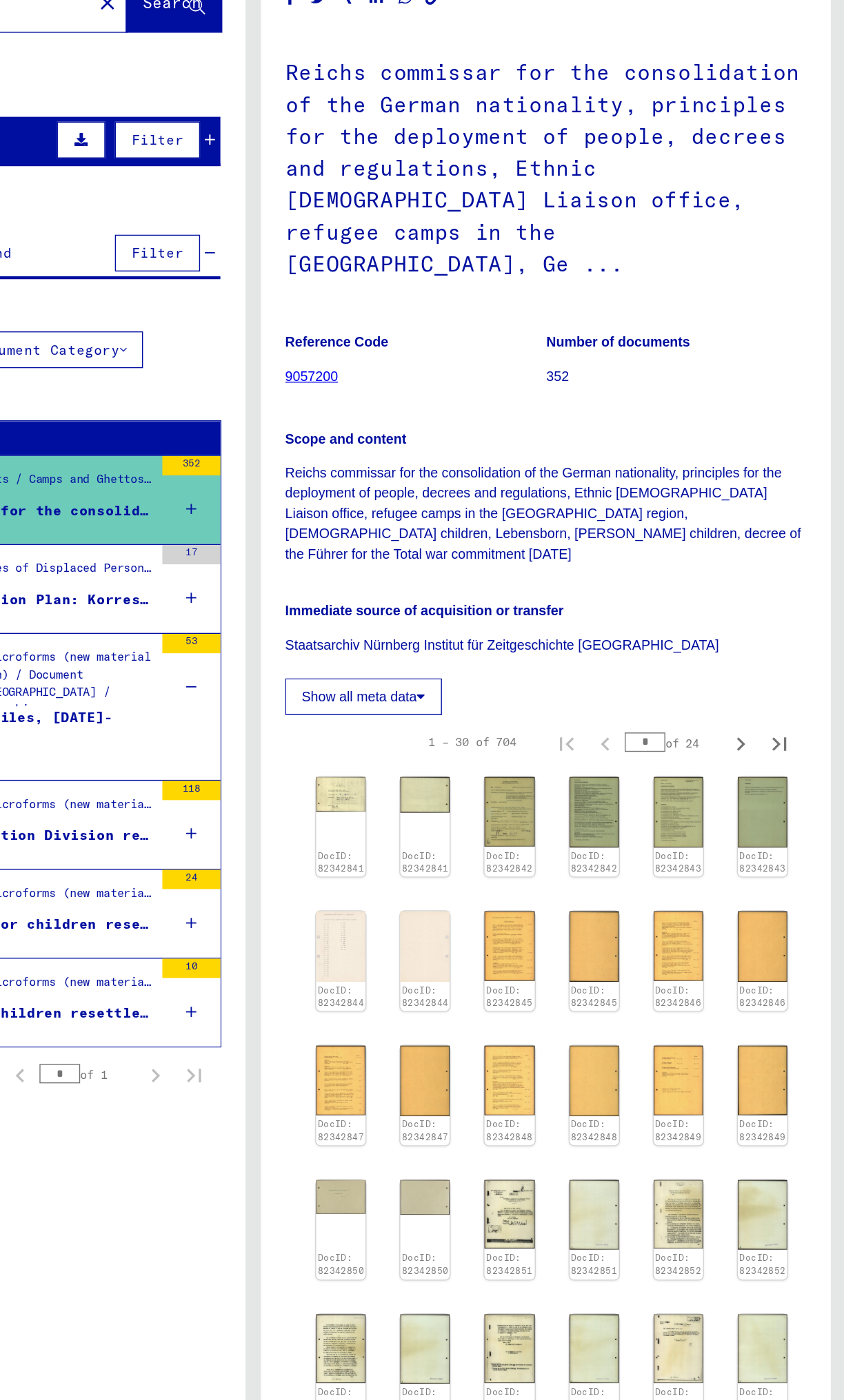
click at [525, 216] on button "Show all meta data" at bounding box center [500, 618] width 111 height 26
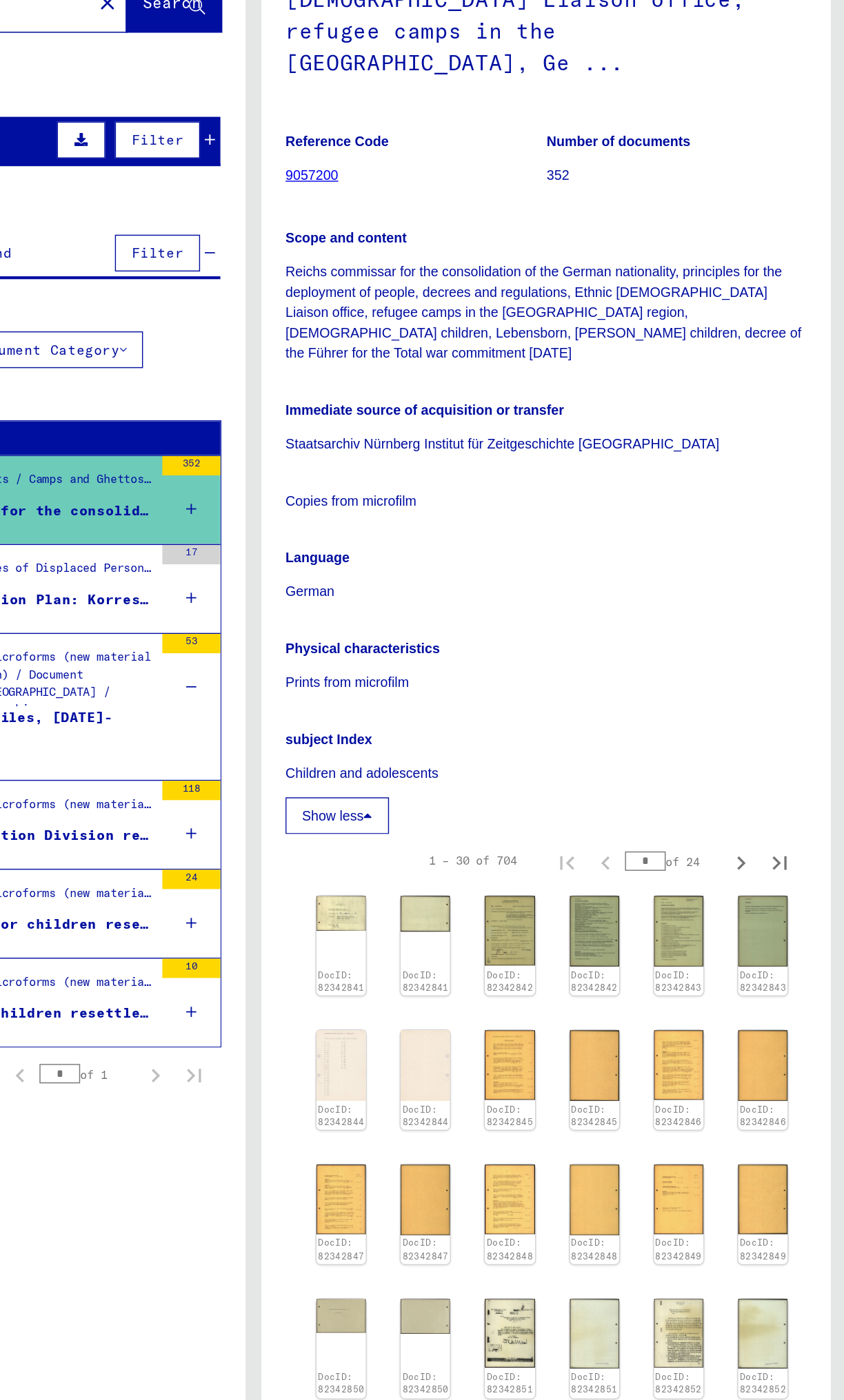
scroll to position [550, 0]
click at [675, 216] on link "See comments created before [DATE]" at bounding box center [630, 1282] width 211 height 14
click at [488, 216] on img at bounding box center [485, 772] width 37 height 26
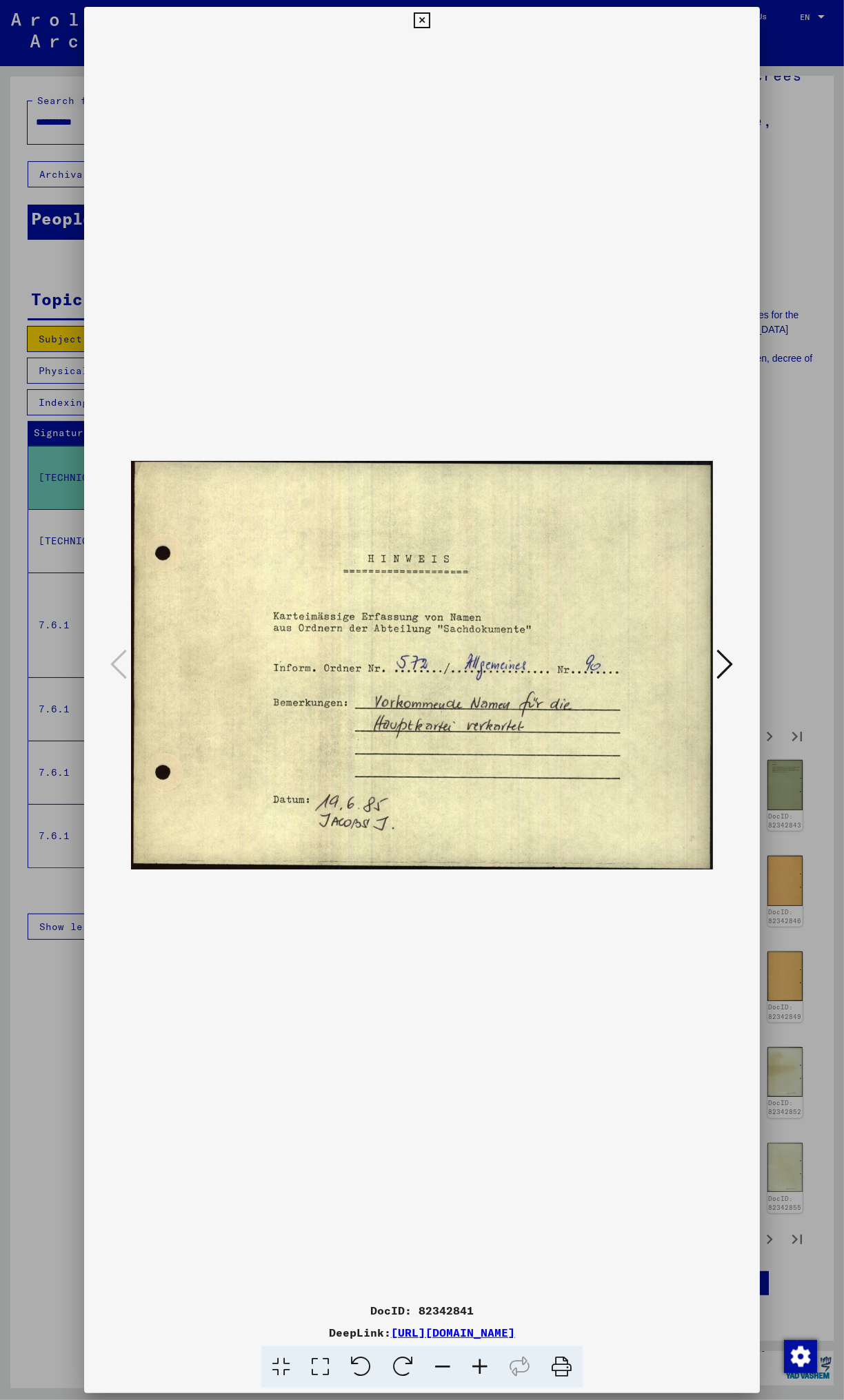
click at [422, 20] on icon at bounding box center [421, 21] width 16 height 17
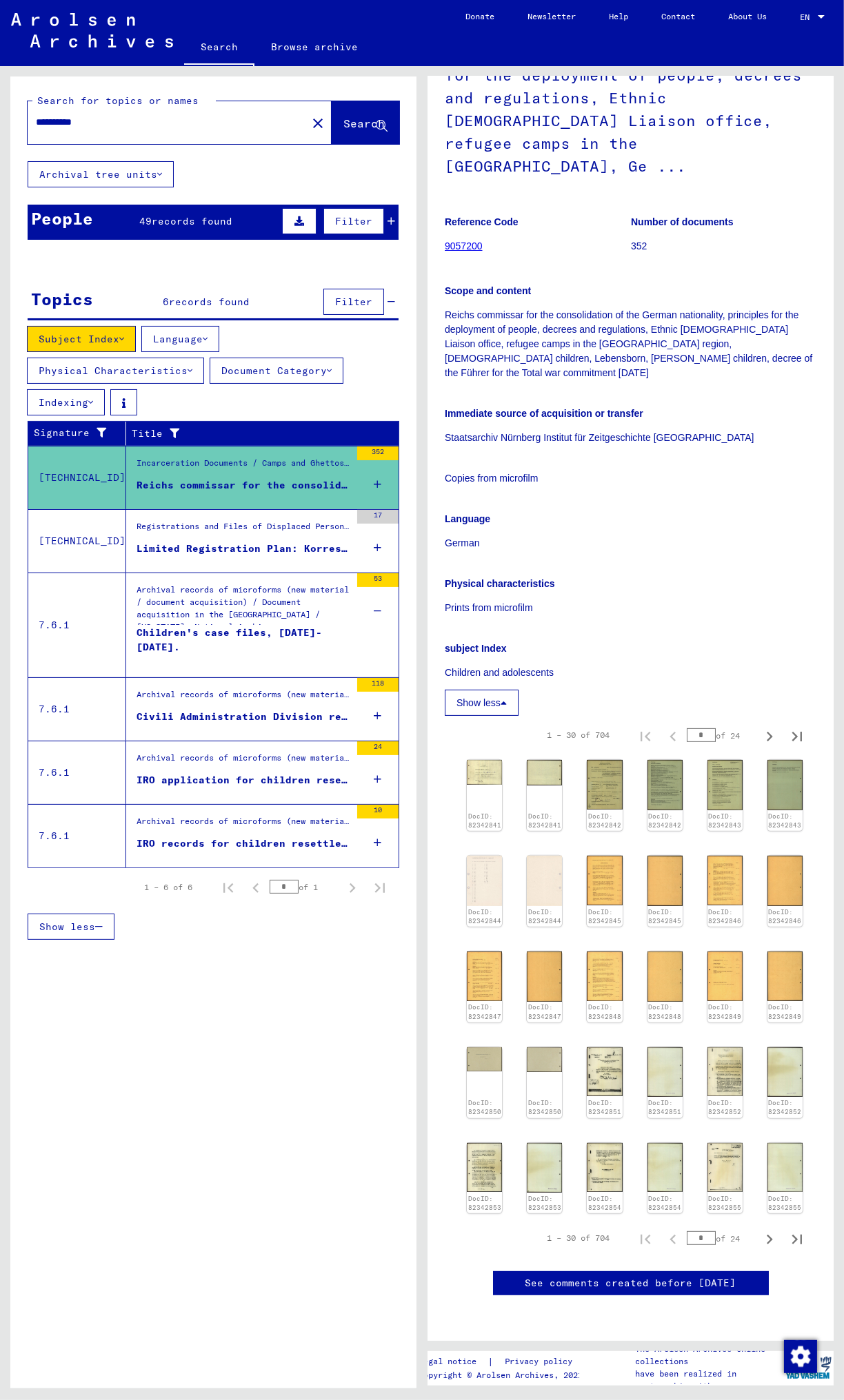
click at [282, 216] on div "Registrations and Files of Displaced Persons, Children and Missing Persons / Ch…" at bounding box center [243, 529] width 213 height 20
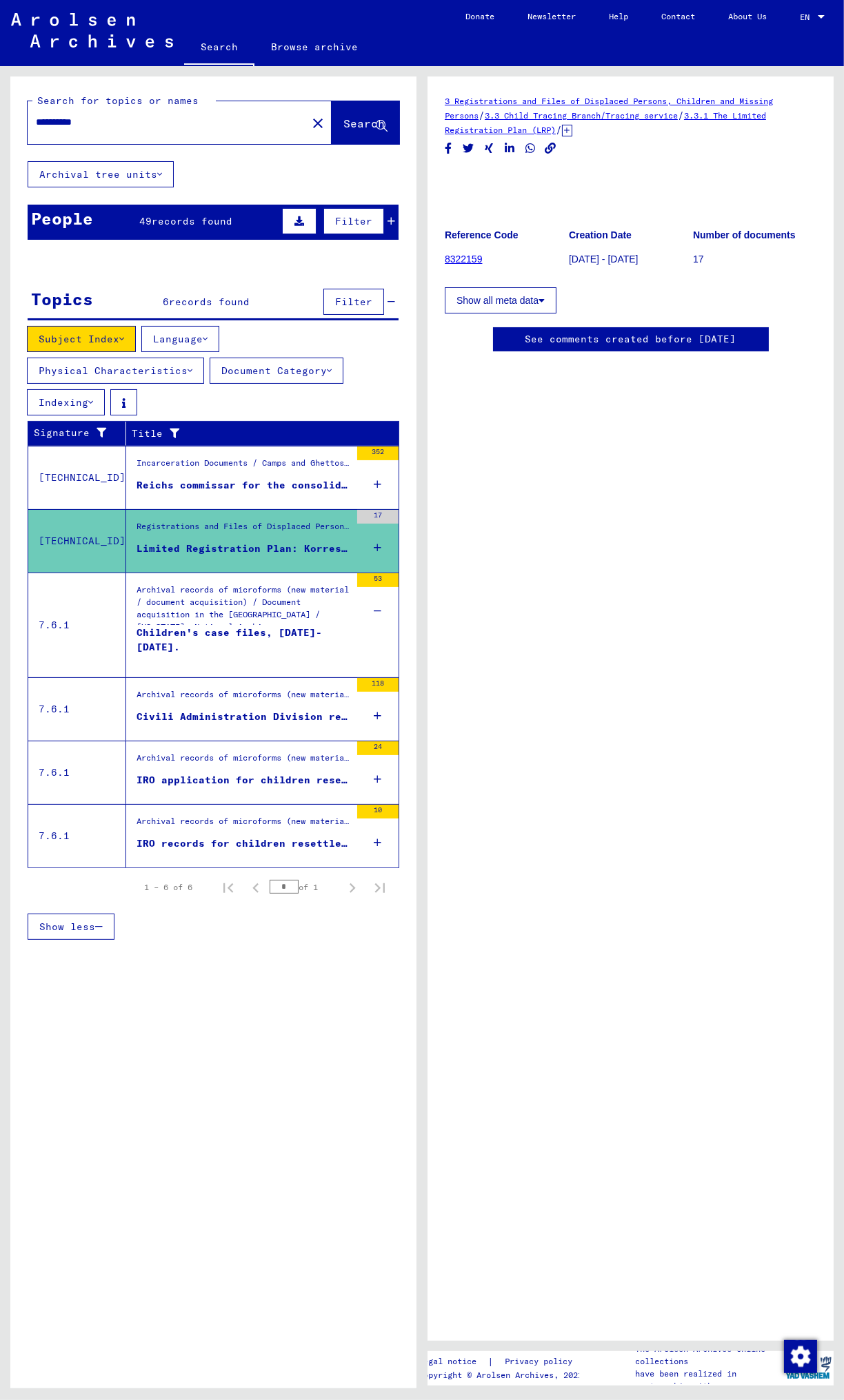
click at [378, 216] on icon at bounding box center [378, 548] width 7 height 49
